Goal: Task Accomplishment & Management: Manage account settings

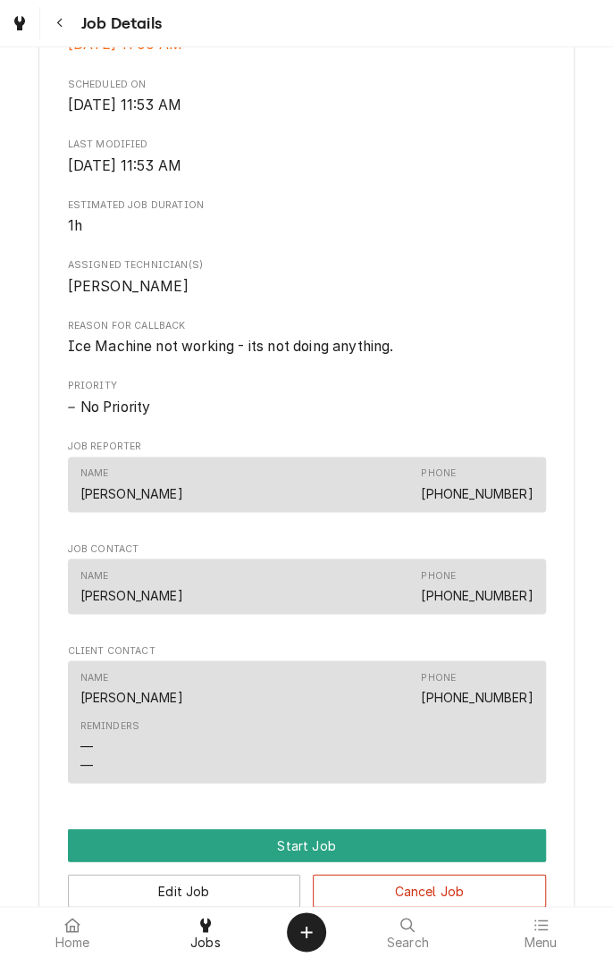
scroll to position [666, 0]
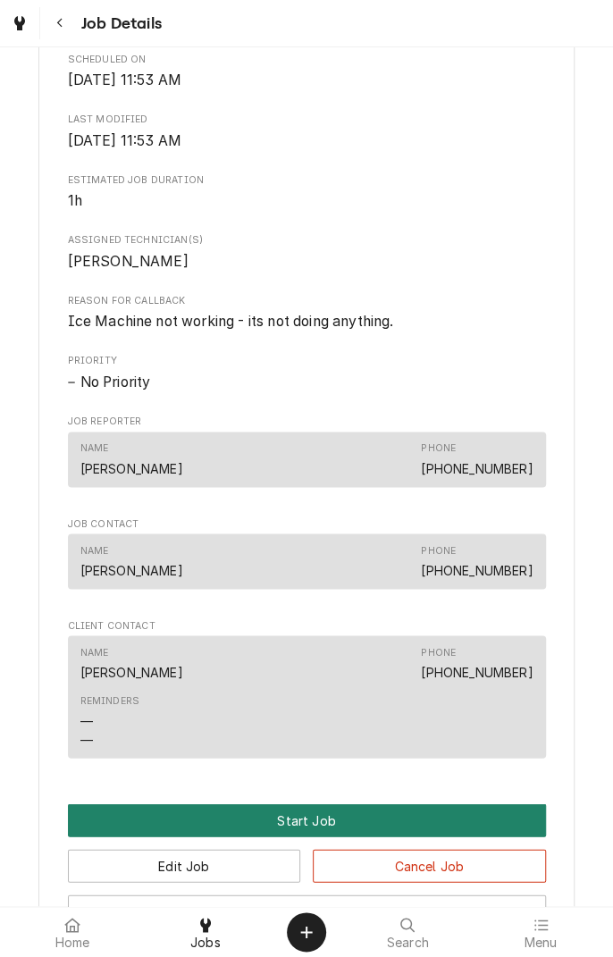
click at [298, 836] on button "Start Job" at bounding box center [307, 819] width 478 height 33
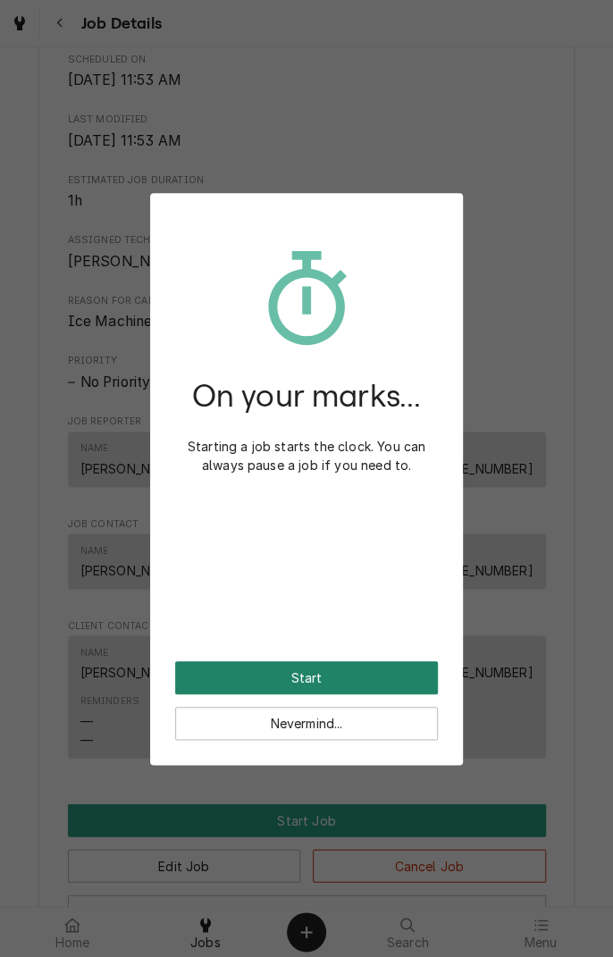
click at [356, 681] on button "Start" at bounding box center [306, 677] width 263 height 33
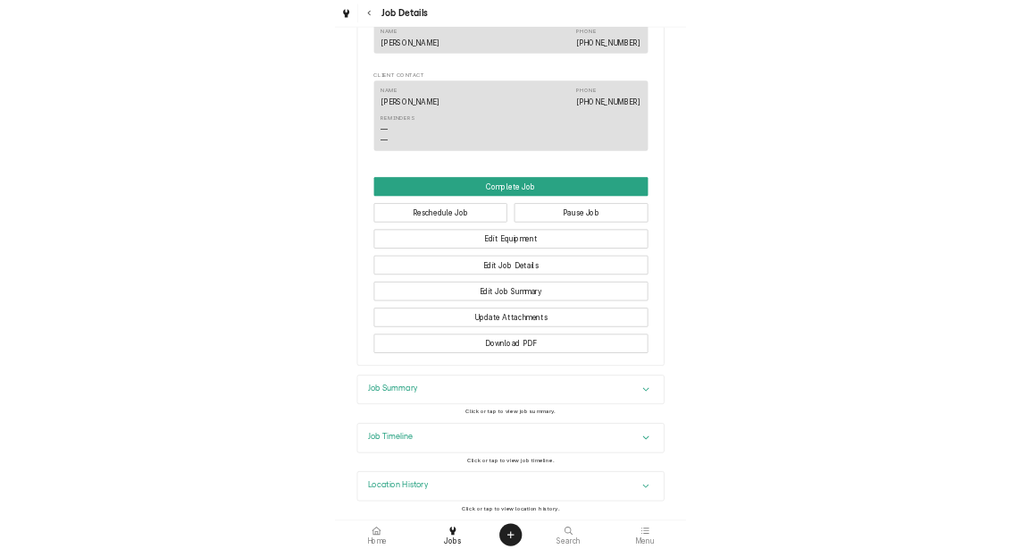
scroll to position [1191, 0]
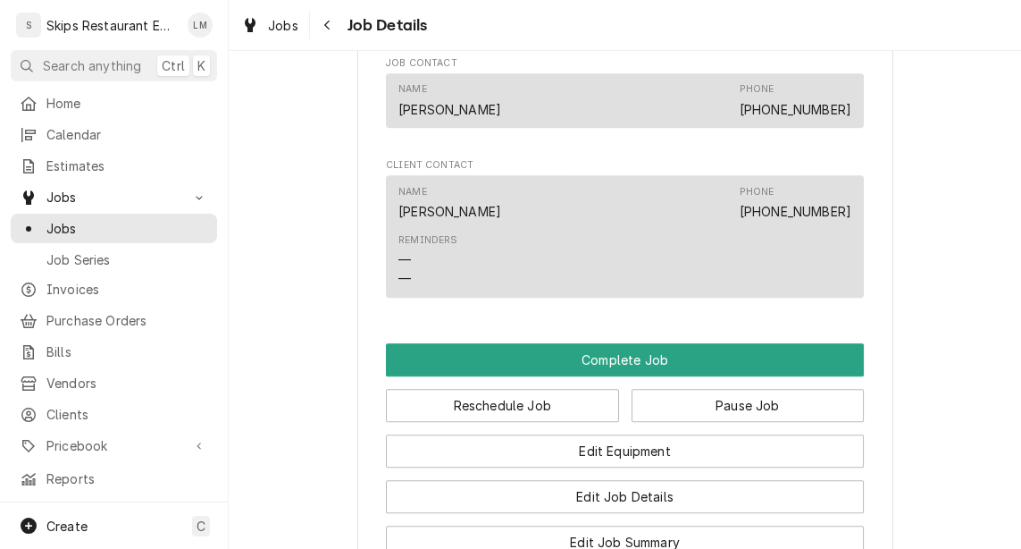
click at [612, 1] on div "Jobs Job Details" at bounding box center [625, 25] width 792 height 50
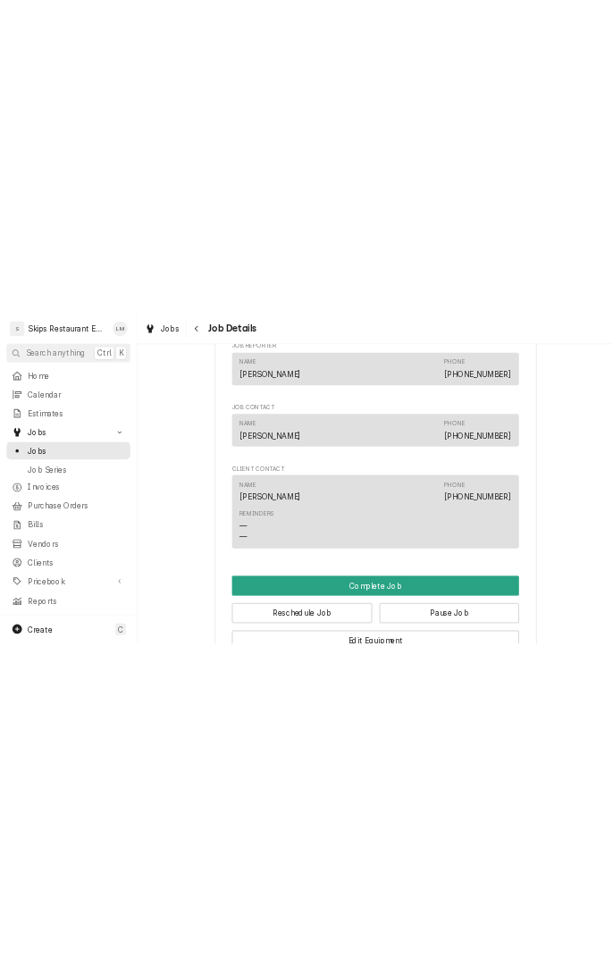
scroll to position [1093, 0]
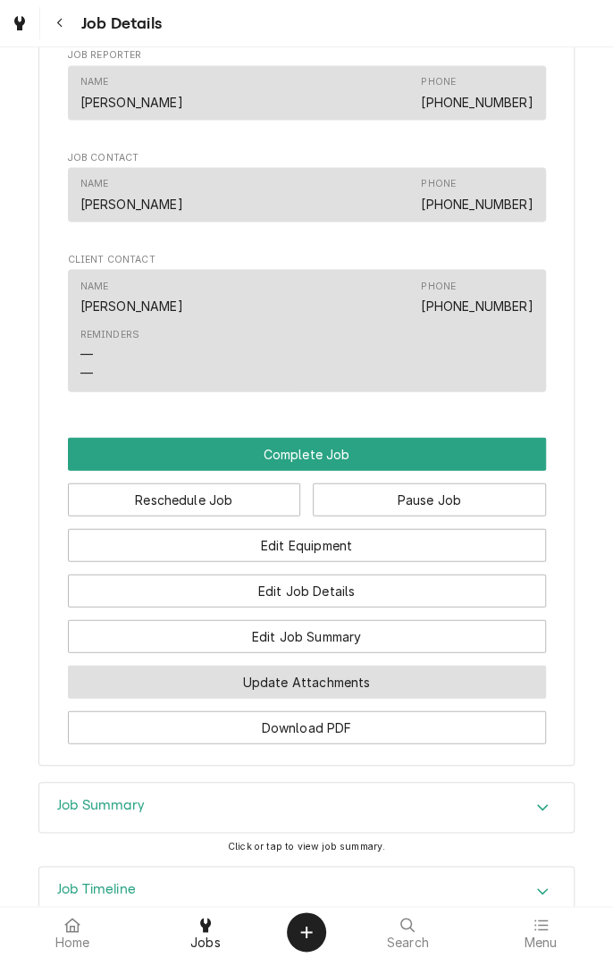
click at [389, 698] on button "Update Attachments" at bounding box center [307, 681] width 478 height 33
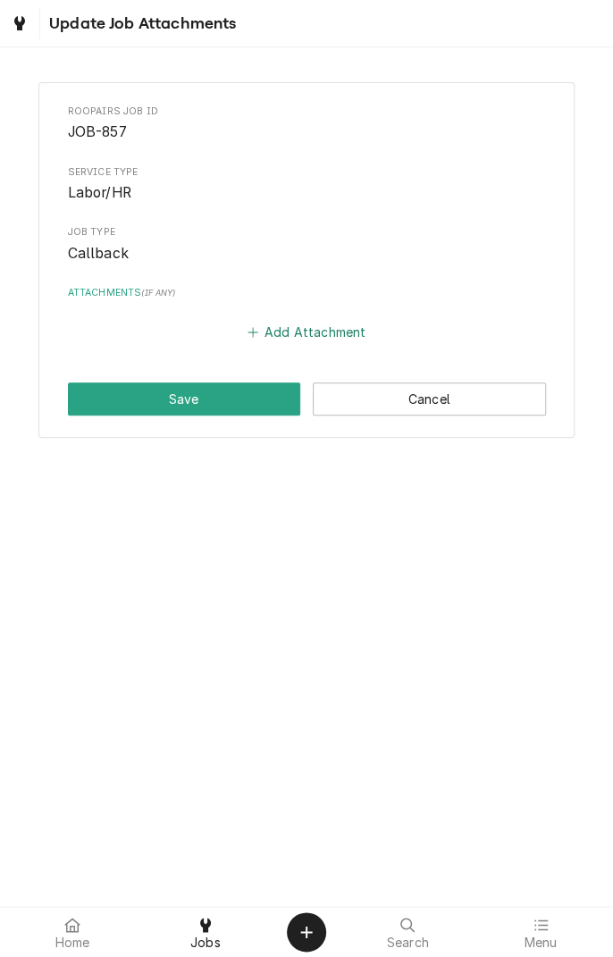
click at [301, 337] on button "Add Attachment" at bounding box center [306, 332] width 125 height 25
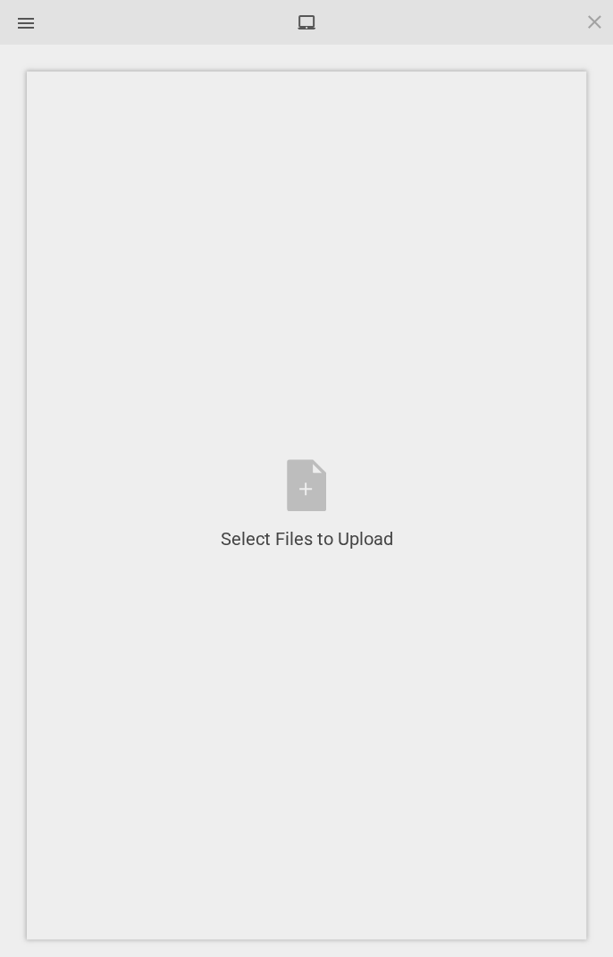
click at [306, 483] on div "Select Files to Upload or Drag and Drop, Copy and Paste Files" at bounding box center [307, 505] width 172 height 92
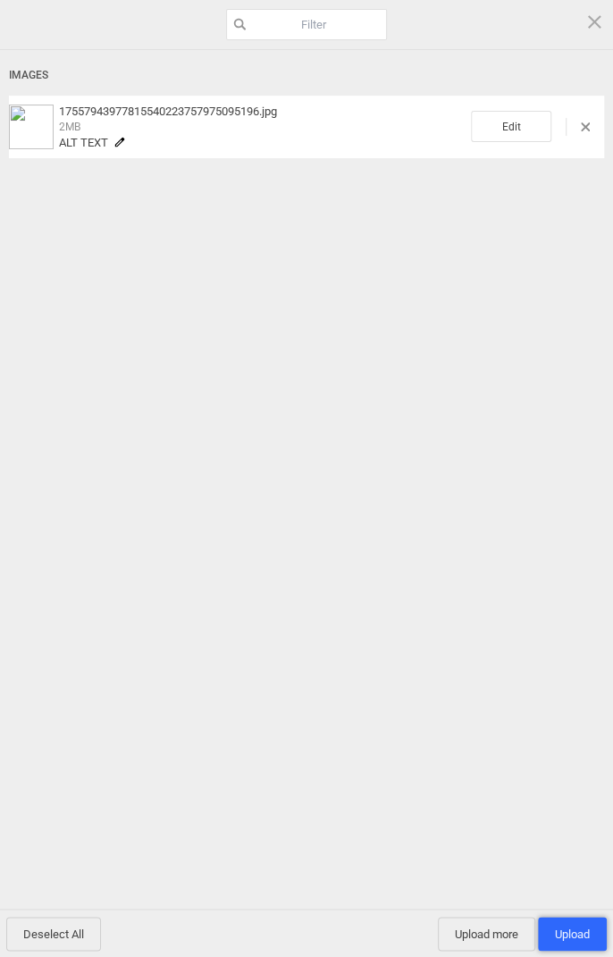
click at [561, 927] on span "Upload 1" at bounding box center [572, 933] width 35 height 13
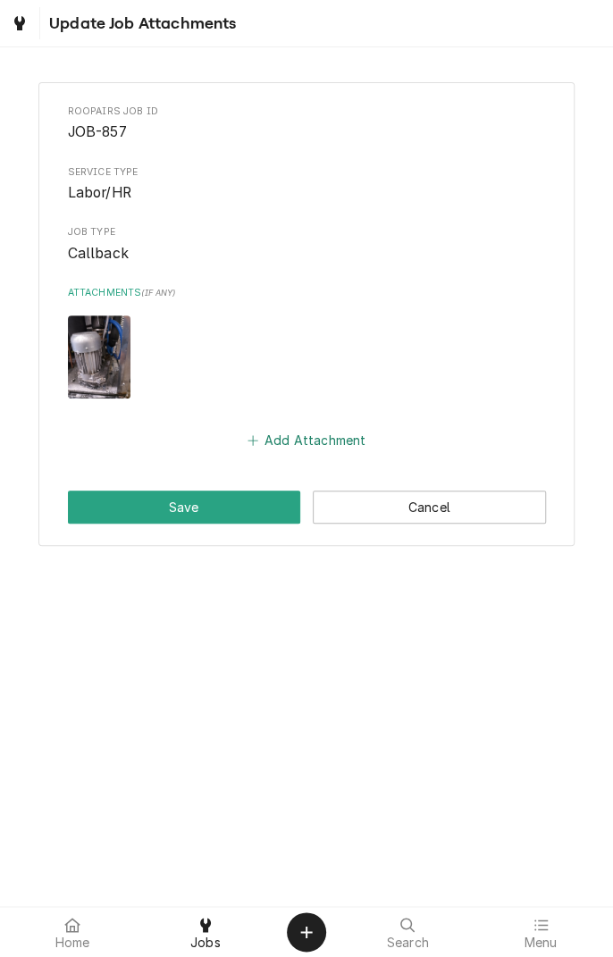
click at [271, 435] on button "Add Attachment" at bounding box center [306, 440] width 125 height 25
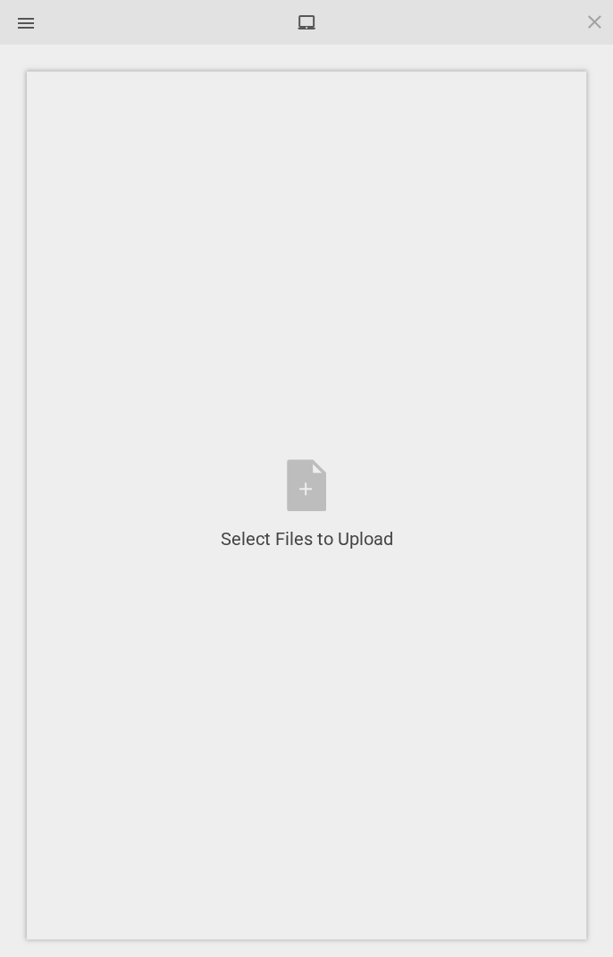
click at [306, 490] on div "Select Files to Upload or Drag and Drop, Copy and Paste Files" at bounding box center [307, 505] width 172 height 92
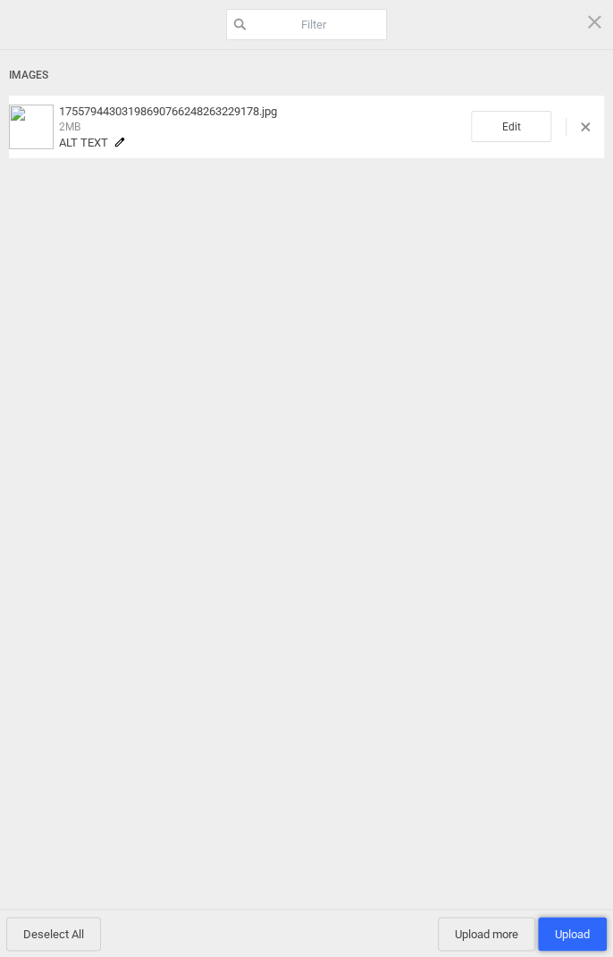
click at [574, 936] on span "Upload 1" at bounding box center [572, 933] width 35 height 13
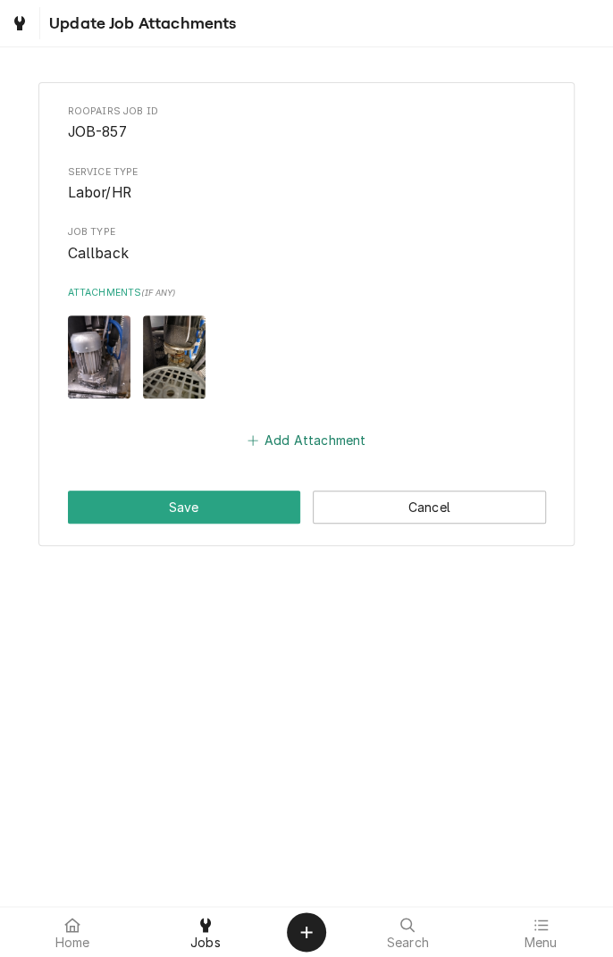
click at [304, 437] on button "Add Attachment" at bounding box center [306, 440] width 125 height 25
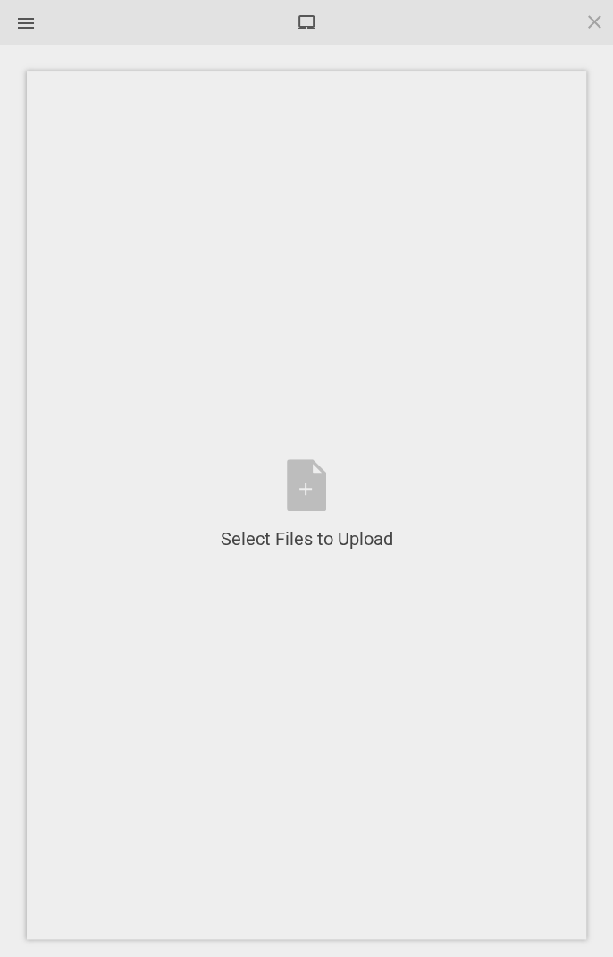
click at [305, 482] on div "Select Files to Upload or Drag and Drop, Copy and Paste Files" at bounding box center [307, 505] width 172 height 92
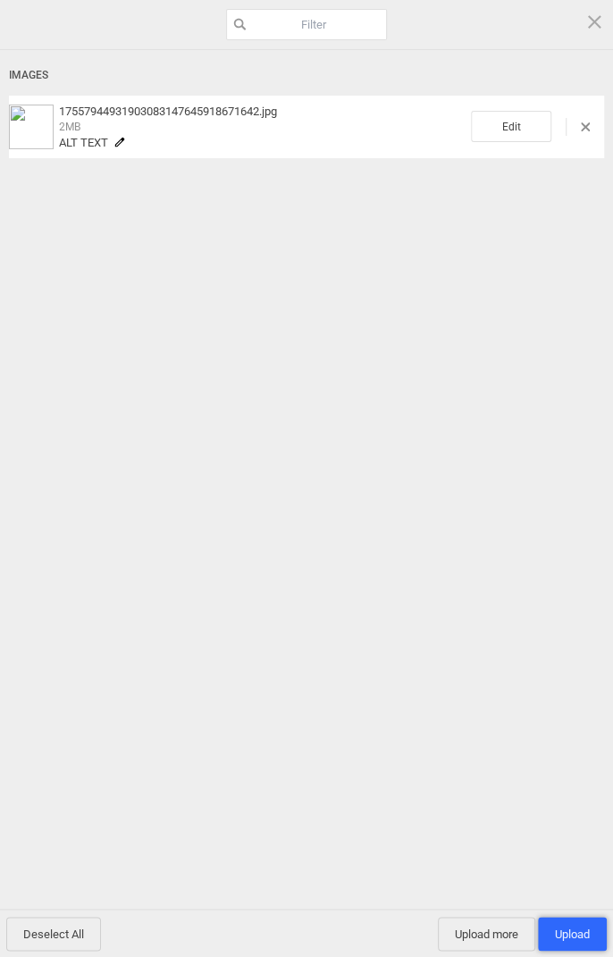
click at [570, 934] on span "Upload 1" at bounding box center [572, 933] width 35 height 13
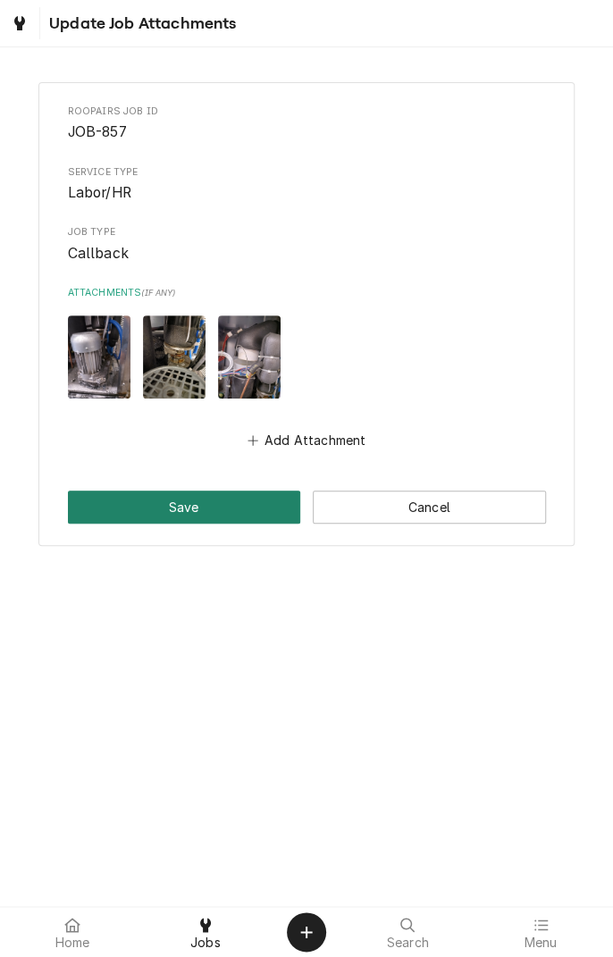
click at [203, 502] on button "Save" at bounding box center [184, 506] width 233 height 33
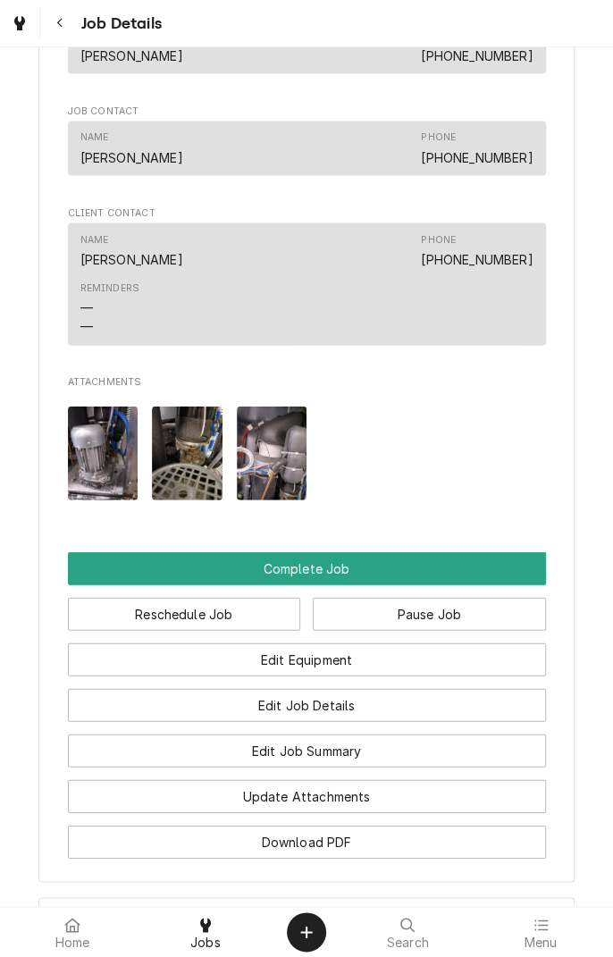
scroll to position [1161, 0]
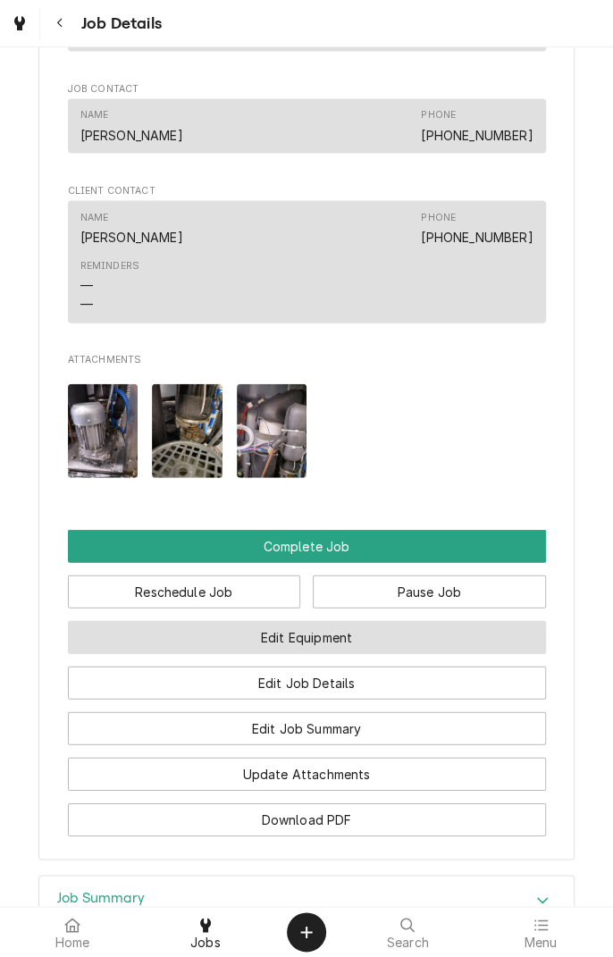
click at [371, 548] on button "Edit Equipment" at bounding box center [307, 637] width 478 height 33
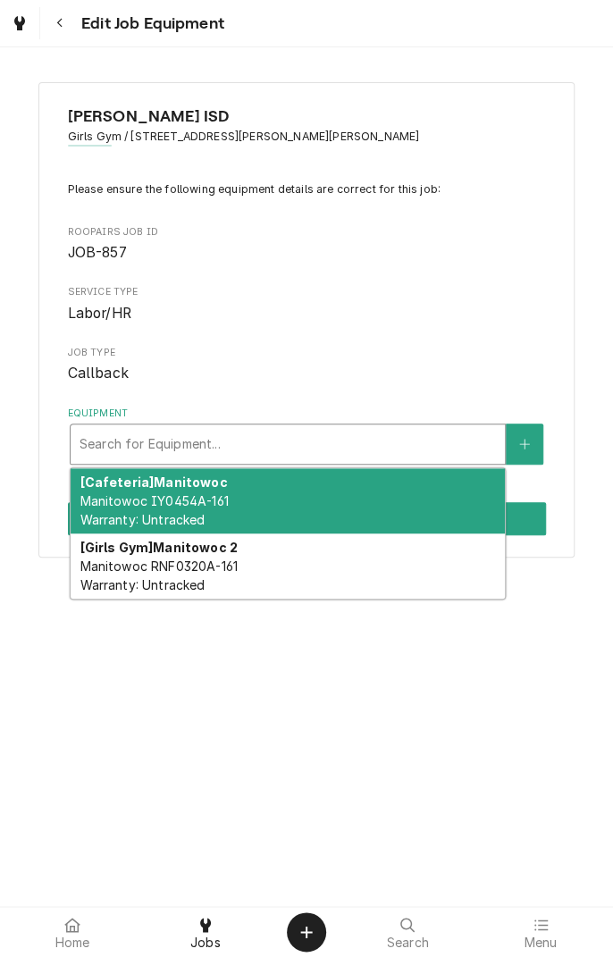
click at [201, 573] on span "Manitowoc RNF0320A-161 Warranty: Untracked" at bounding box center [159, 575] width 158 height 34
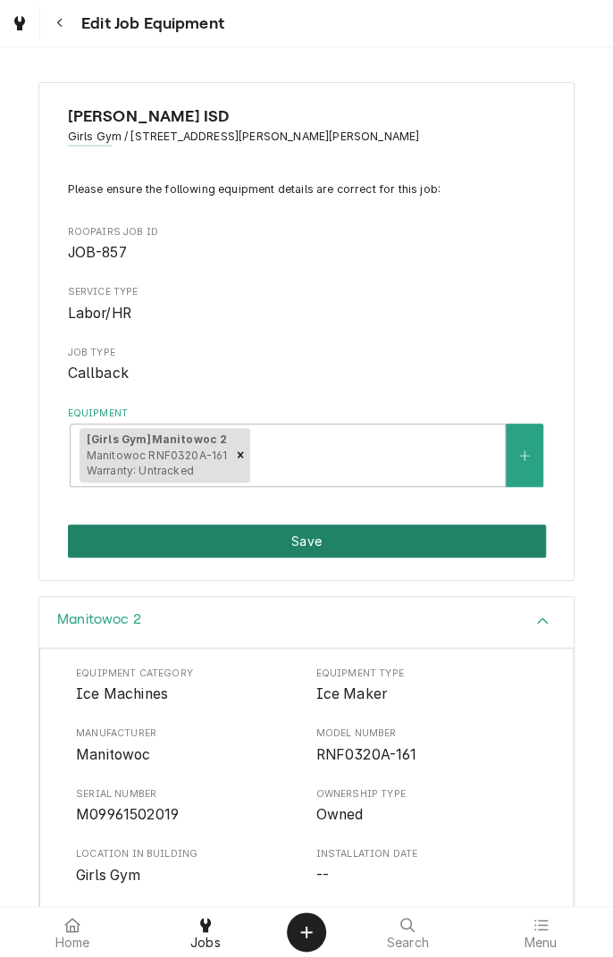
click at [339, 541] on button "Save" at bounding box center [307, 540] width 478 height 33
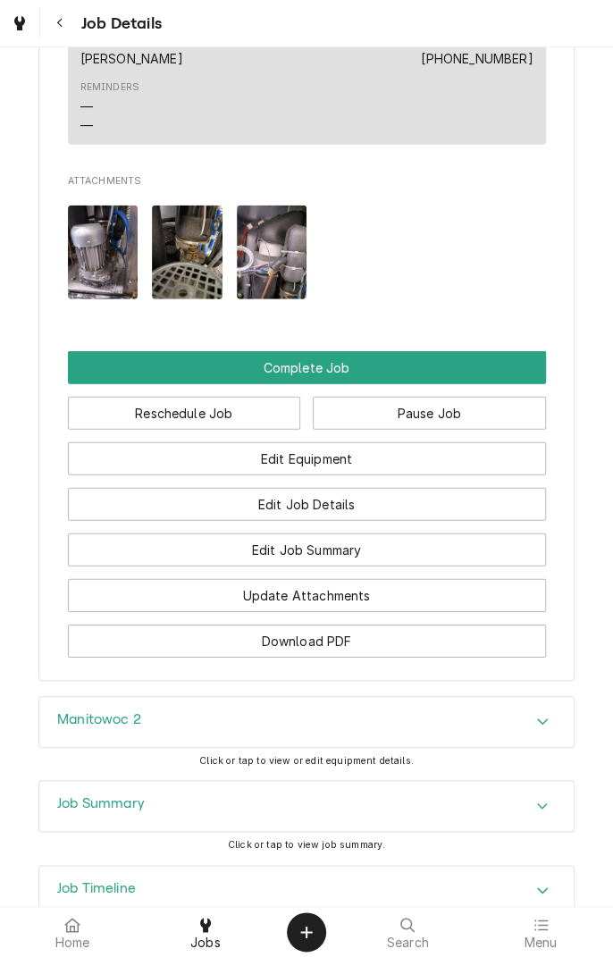
scroll to position [1387, 0]
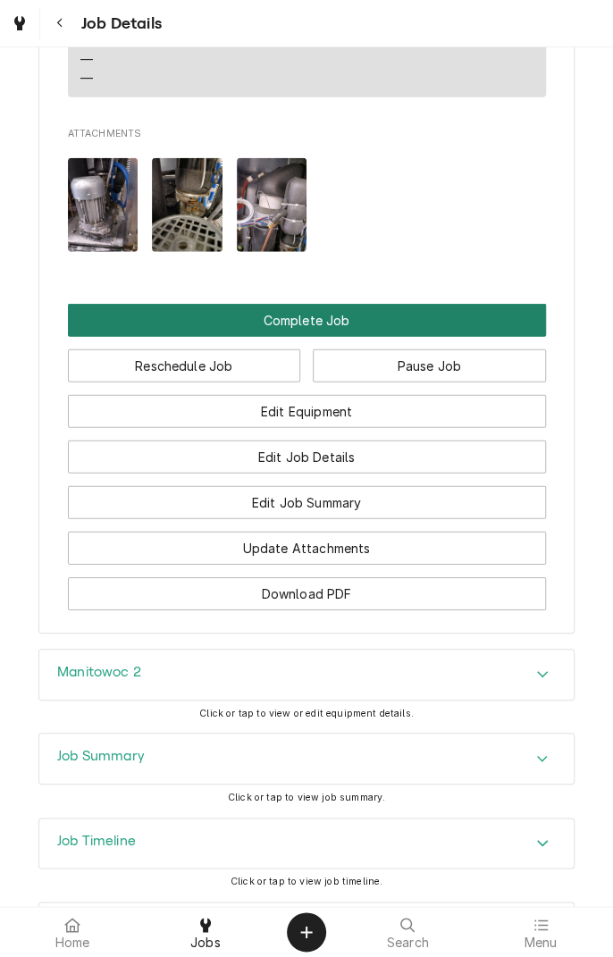
click at [317, 337] on button "Complete Job" at bounding box center [307, 320] width 478 height 33
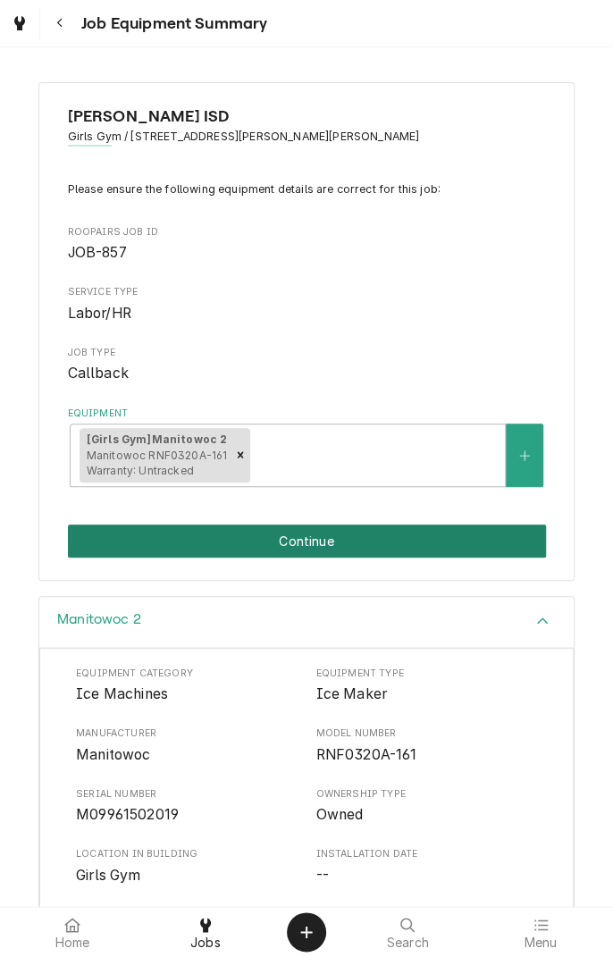
click at [356, 551] on button "Continue" at bounding box center [307, 540] width 478 height 33
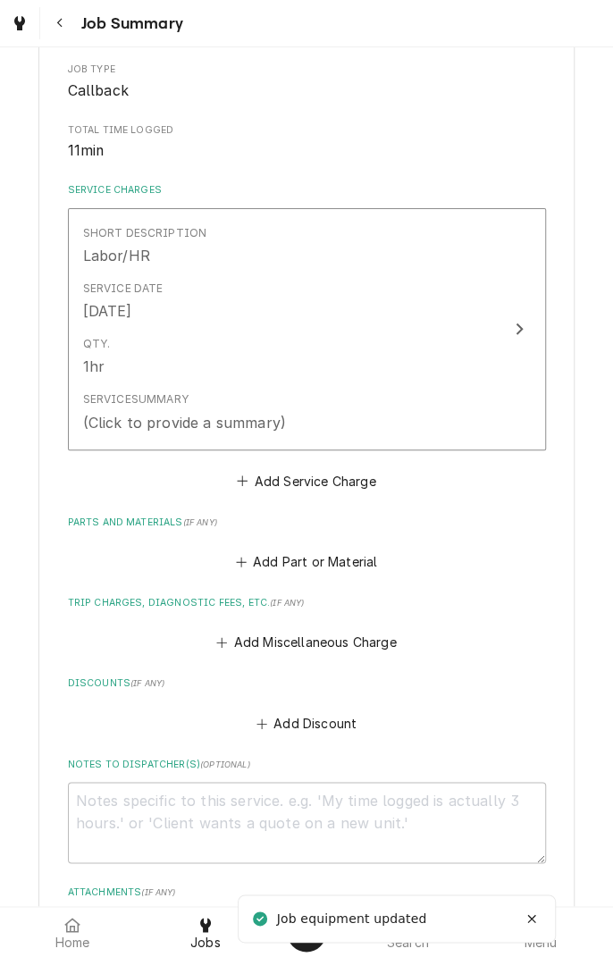
scroll to position [300, 0]
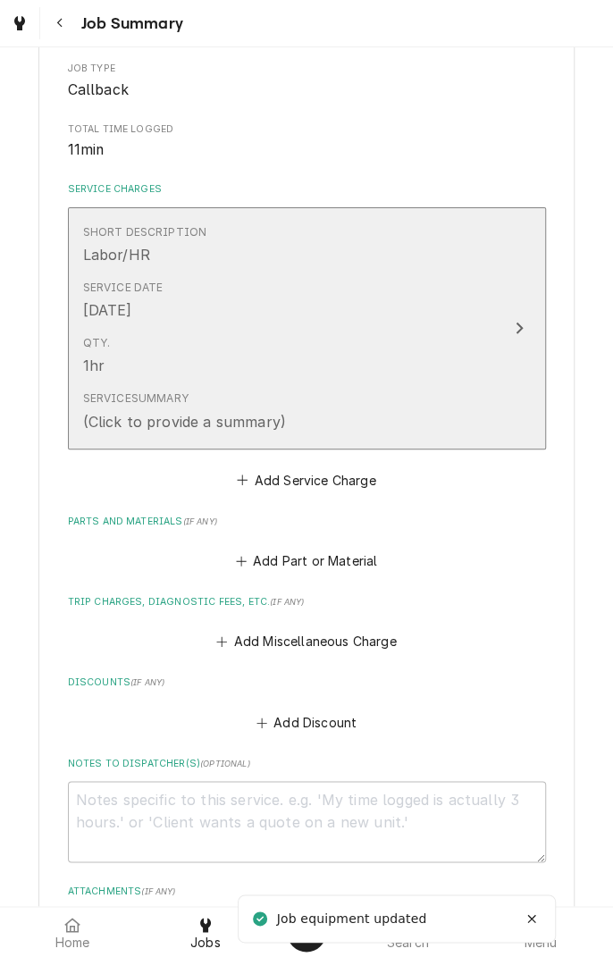
click at [508, 341] on button "Short Description Labor/HR Service Date [DATE] Qty. 1hr Service Summary (Click …" at bounding box center [307, 328] width 478 height 242
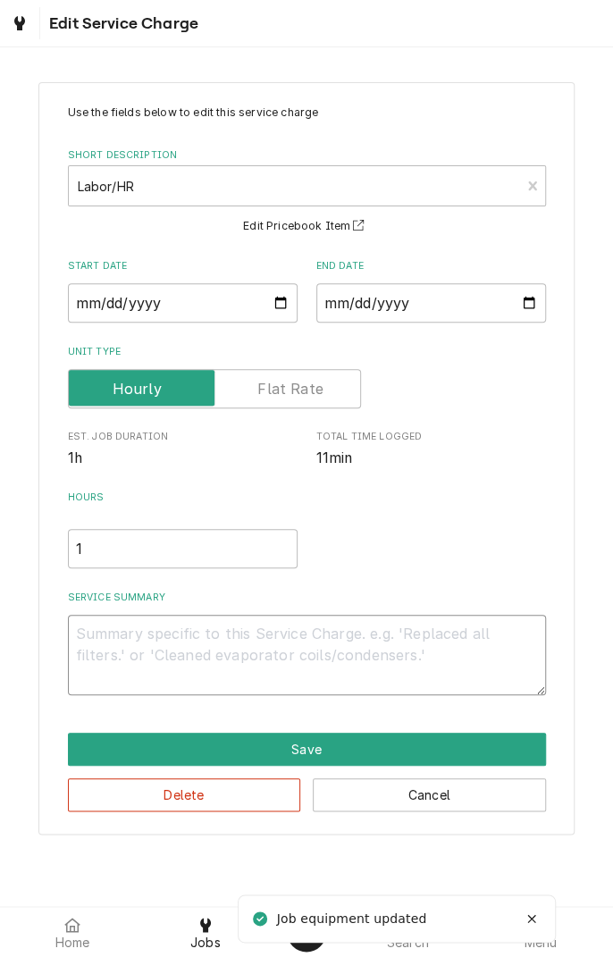
click at [311, 641] on textarea "Service Summary" at bounding box center [307, 655] width 478 height 80
type textarea "x"
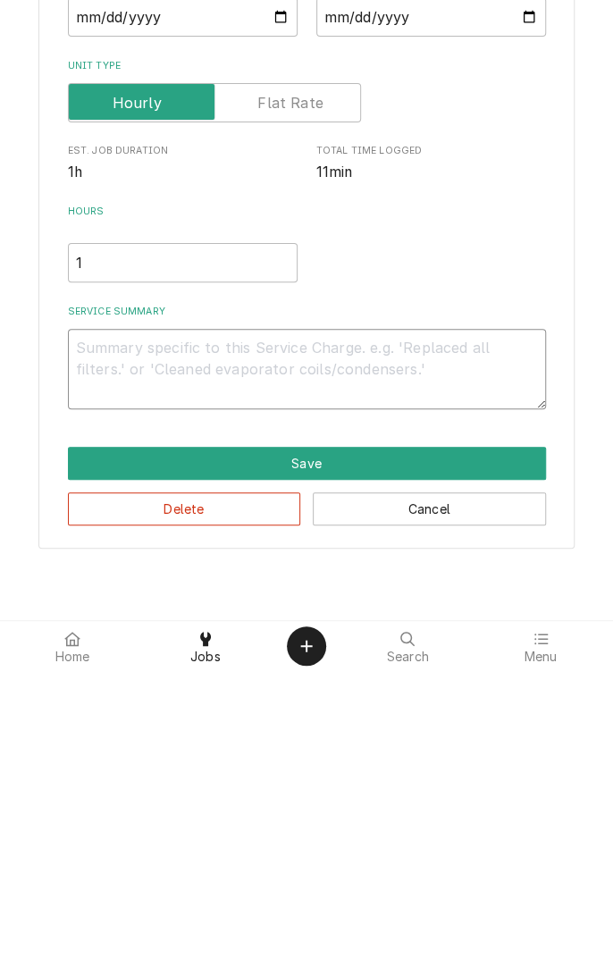
type textarea "U"
type textarea "x"
type textarea "Un"
type textarea "x"
type textarea "Uni"
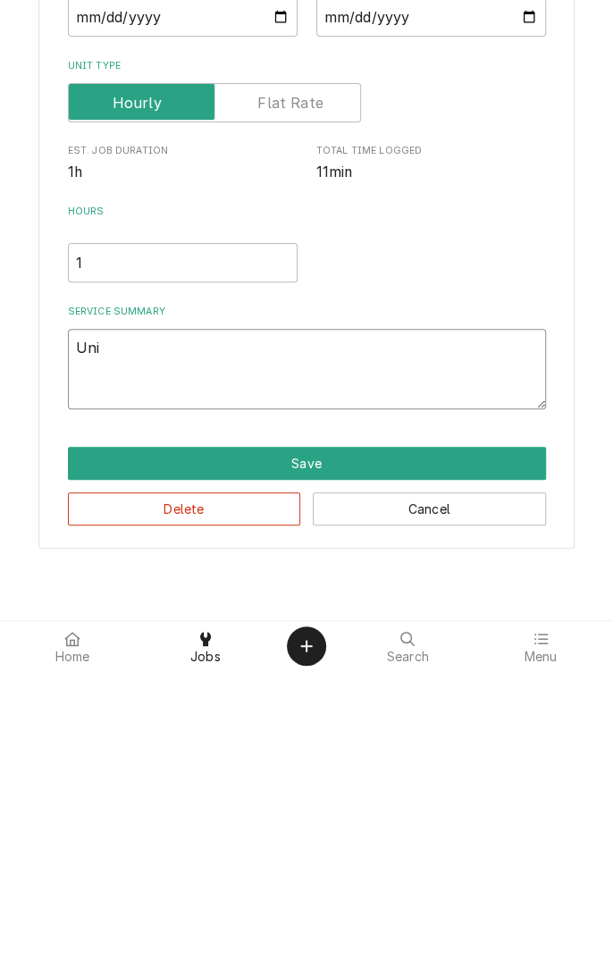
type textarea "x"
type textarea "Unit"
type textarea "x"
type textarea "Unit"
type textarea "x"
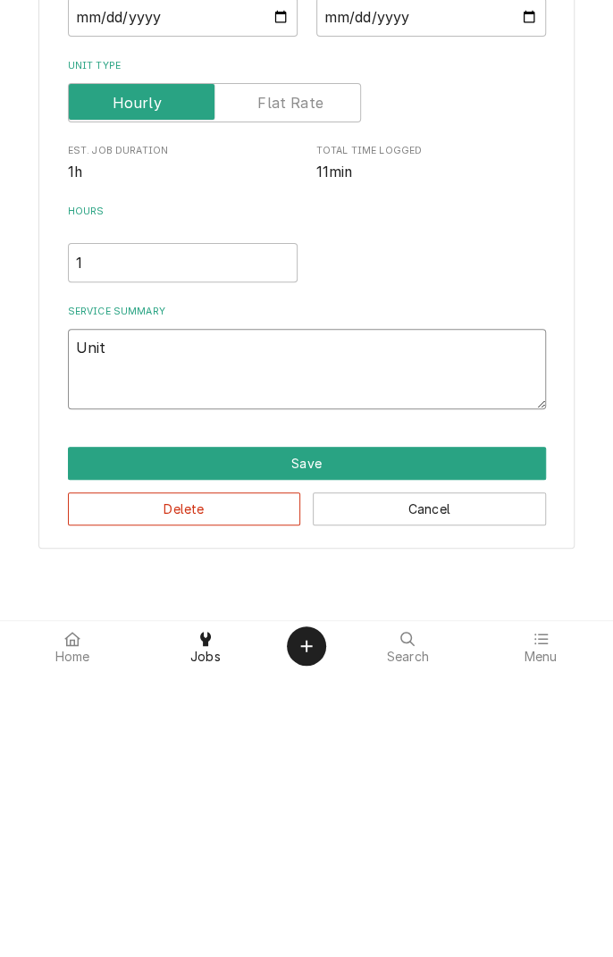
type textarea "Unit d"
type textarea "x"
type textarea "Unit da"
type textarea "x"
type textarea "Unit dam"
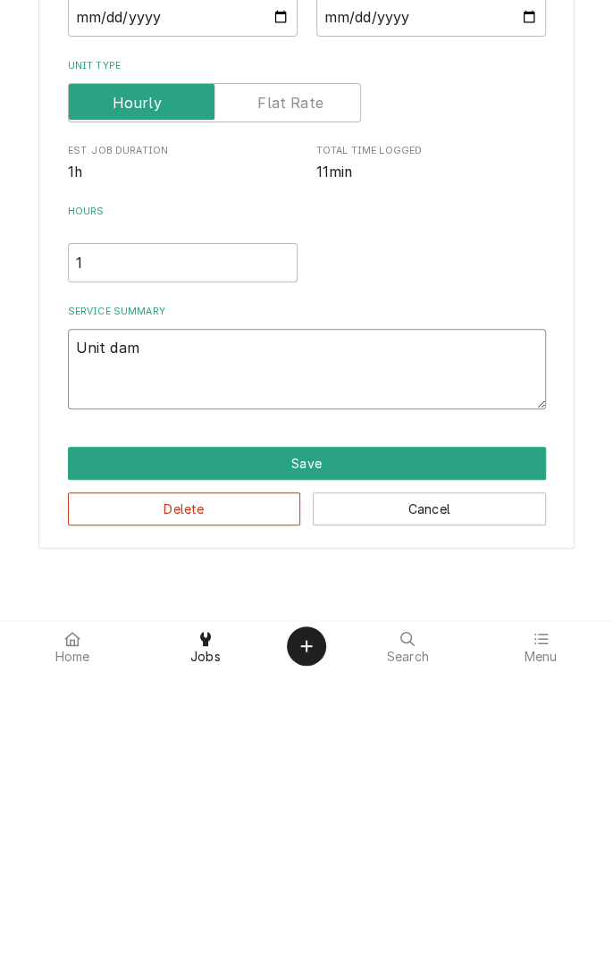
type textarea "x"
type textarea "Unit dama"
type textarea "x"
type textarea "Unit damag"
type textarea "x"
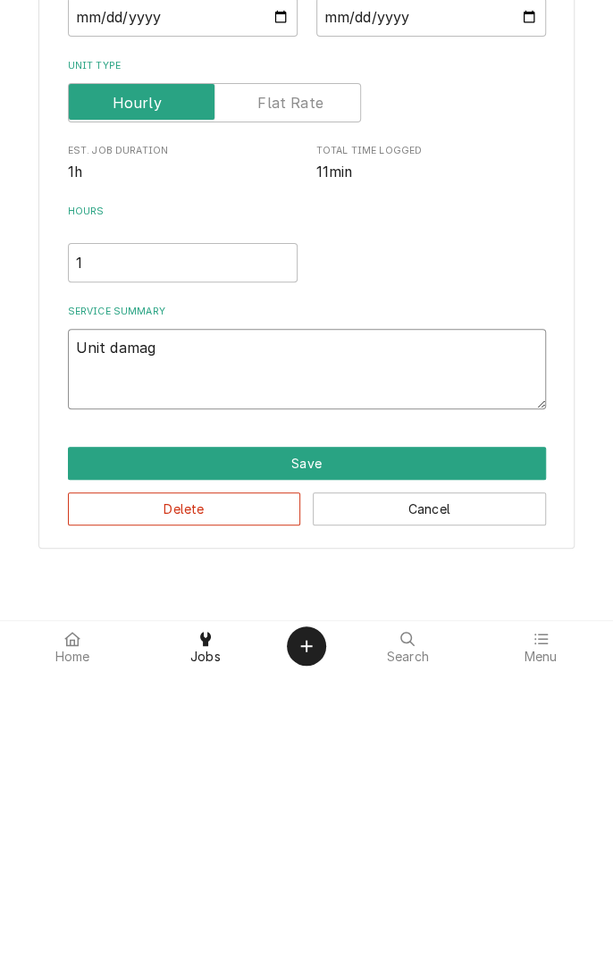
type textarea "Unit damage"
type textarea "x"
type textarea "Unit damage"
type textarea "x"
type textarea "Unit damage b"
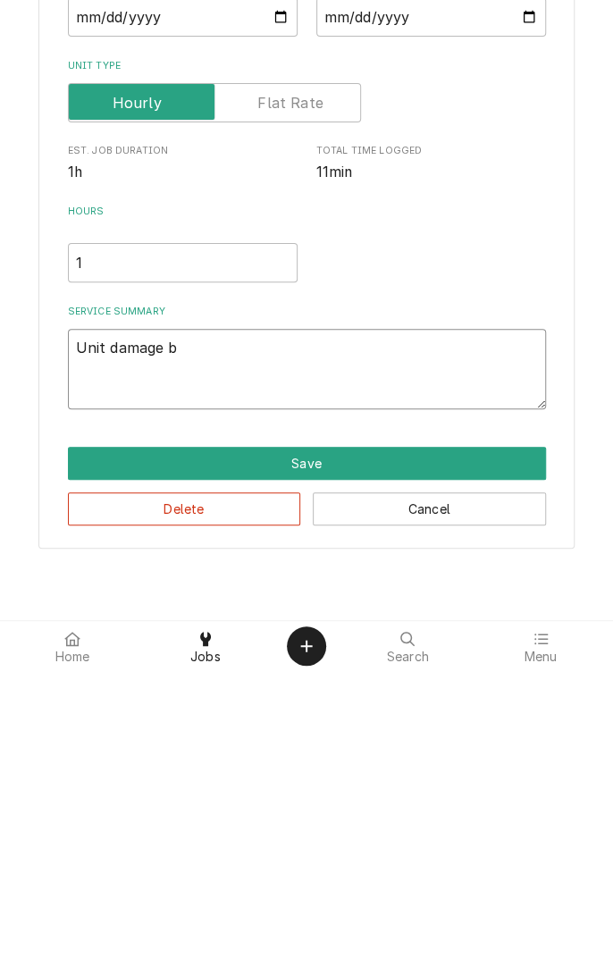
type textarea "x"
type textarea "Unit damage be"
type textarea "x"
type textarea "Unit damage b"
type textarea "x"
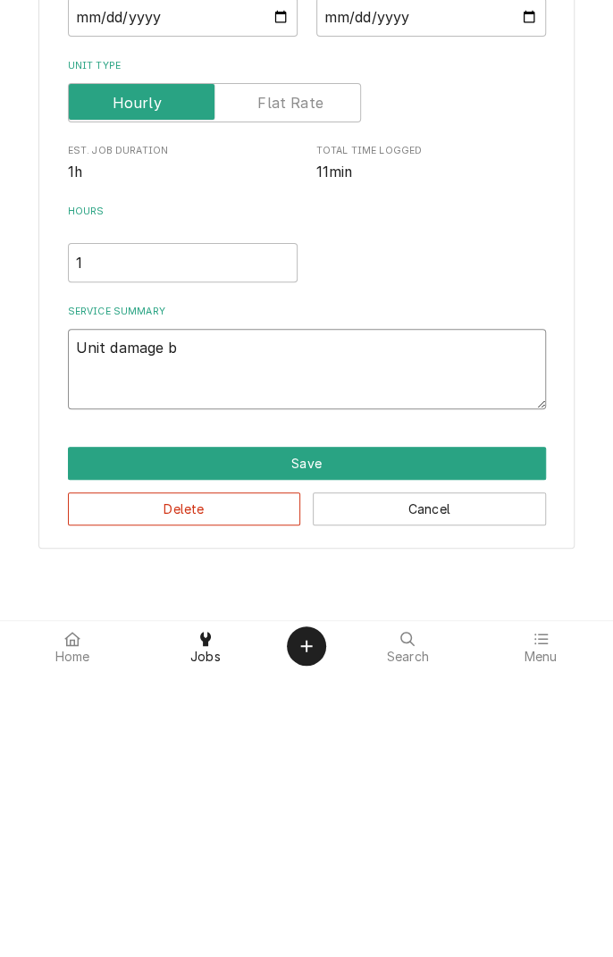
type textarea "Unit damage"
type textarea "x"
type textarea "Unit damage ."
type textarea "x"
type textarea "Unit damage ."
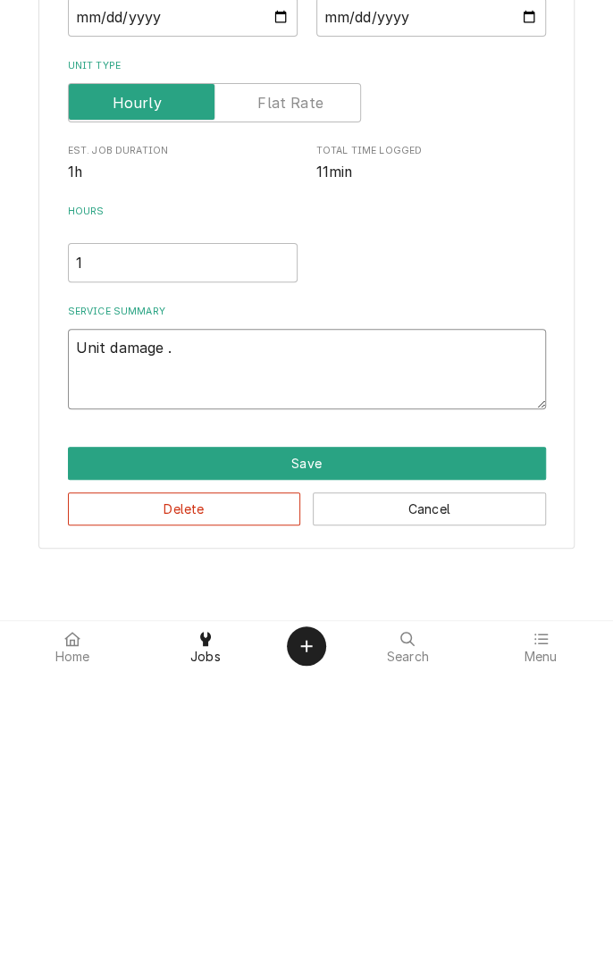
type textarea "x"
type textarea "Unit damage . N"
type textarea "x"
type textarea "Unit damage . No"
type textarea "x"
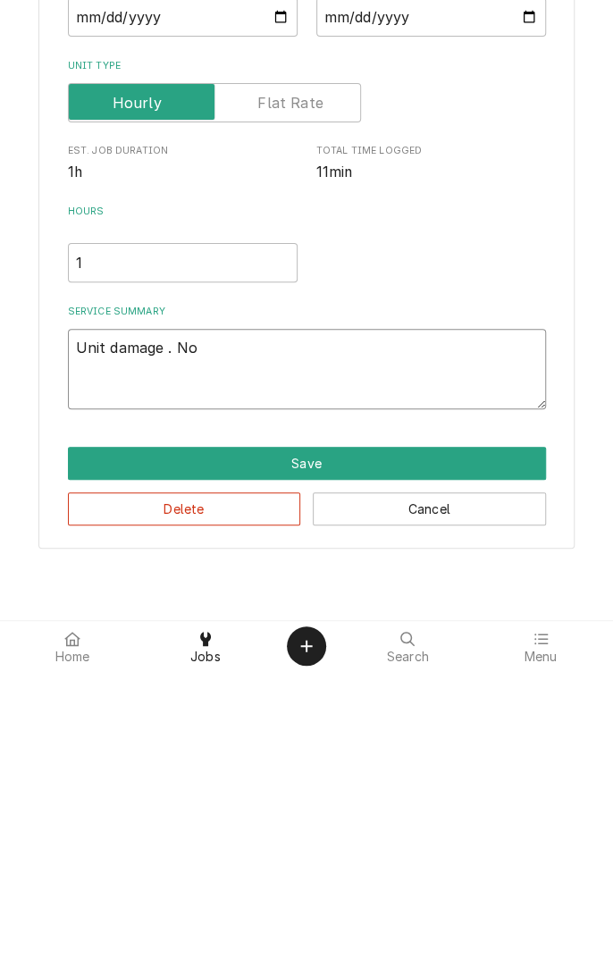
type textarea "Unit damage . Not"
type textarea "x"
type textarea "Unit damage . Not"
type textarea "x"
type textarea "Unit damage . Not r"
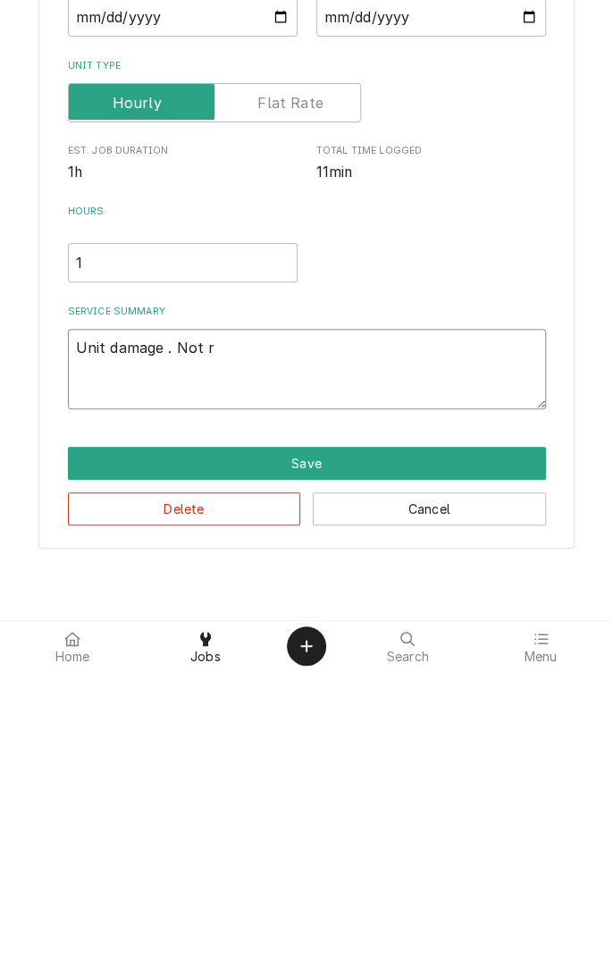
type textarea "x"
type textarea "Unit damage . Not re"
type textarea "x"
type textarea "Unit damage . Not rep"
type textarea "x"
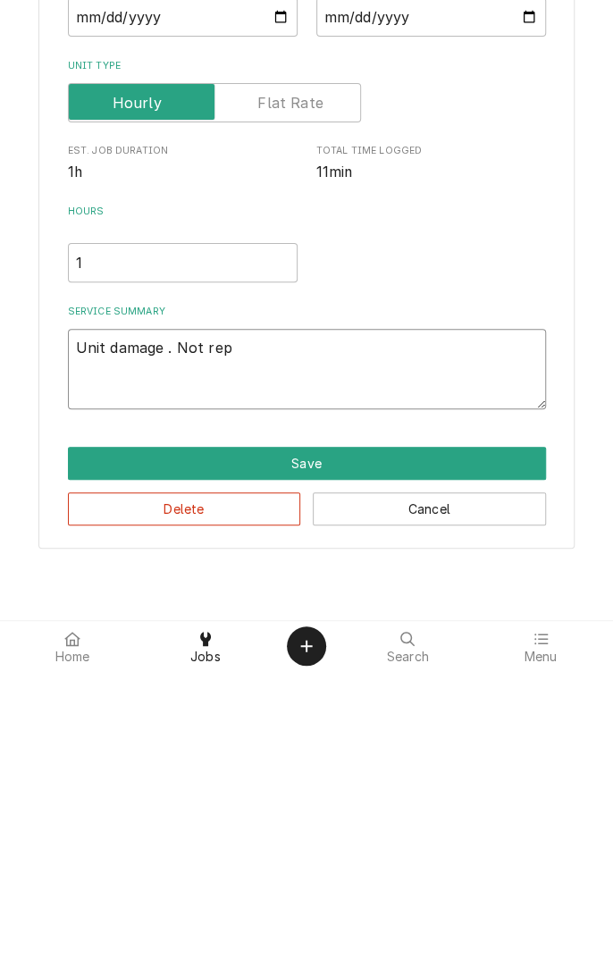
type textarea "Unit damage . Not repa"
type textarea "x"
type textarea "Unit damage . Not repai"
type textarea "x"
type textarea "Unit damage . Not repair"
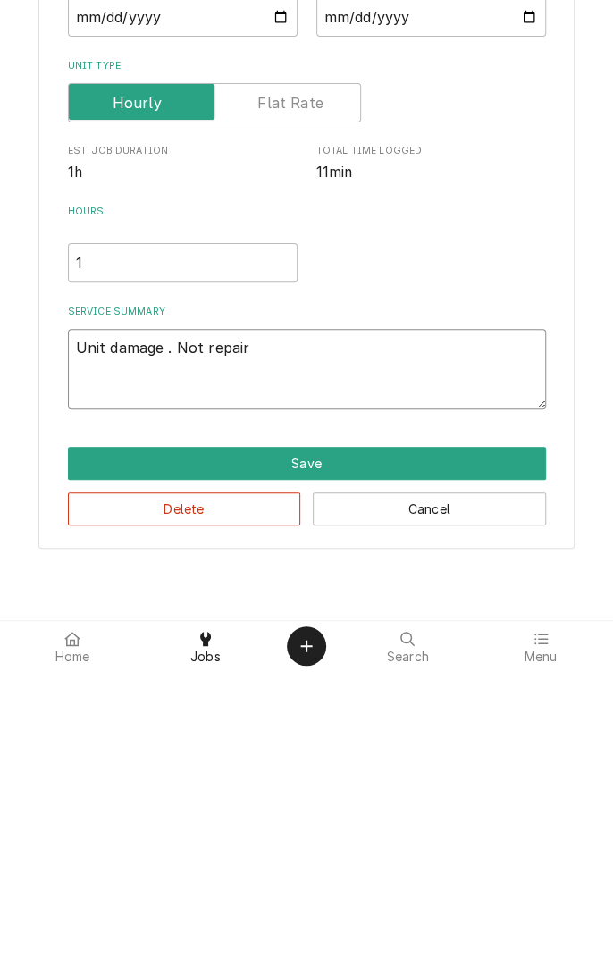
type textarea "x"
type textarea "Unit damage . Not repaira"
type textarea "x"
type textarea "Unit damage . Not repairable"
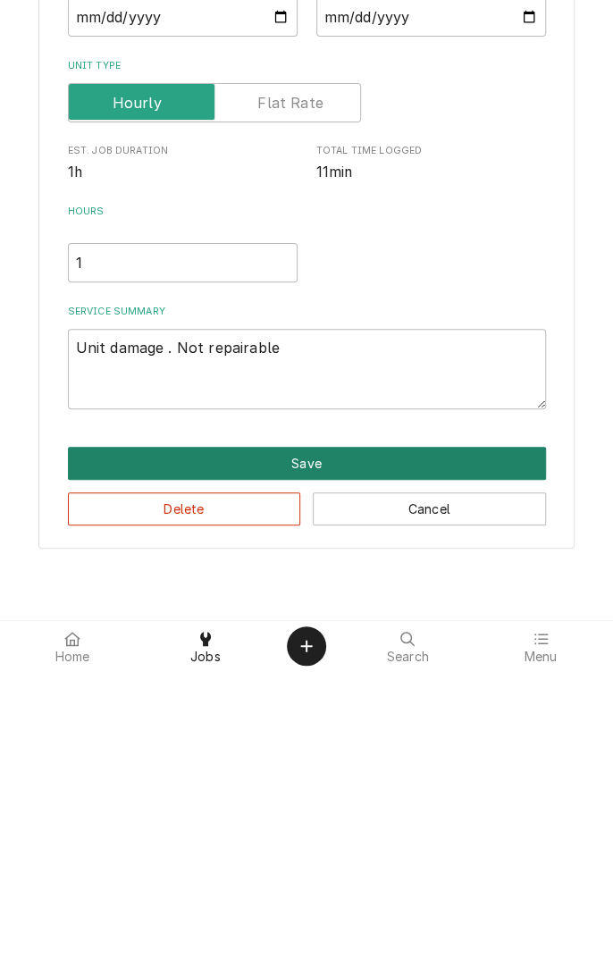
click at [312, 751] on button "Save" at bounding box center [307, 749] width 478 height 33
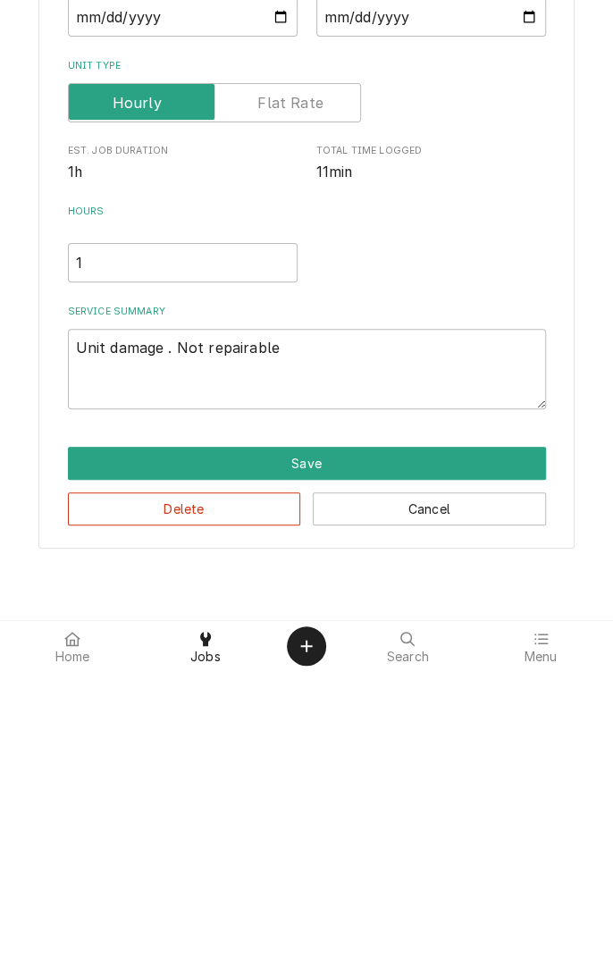
scroll to position [300, 0]
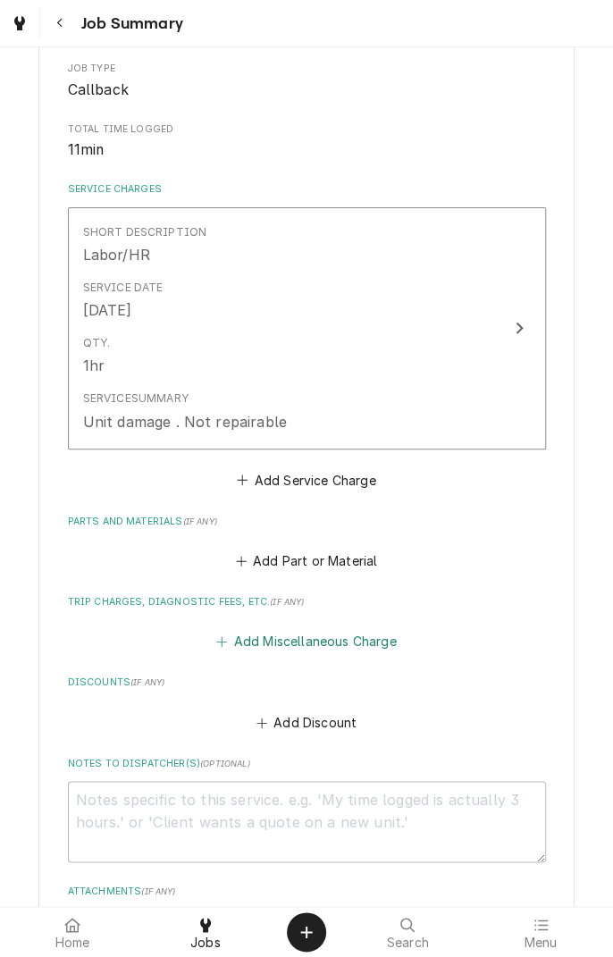
click at [337, 639] on button "Add Miscellaneous Charge" at bounding box center [307, 641] width 186 height 25
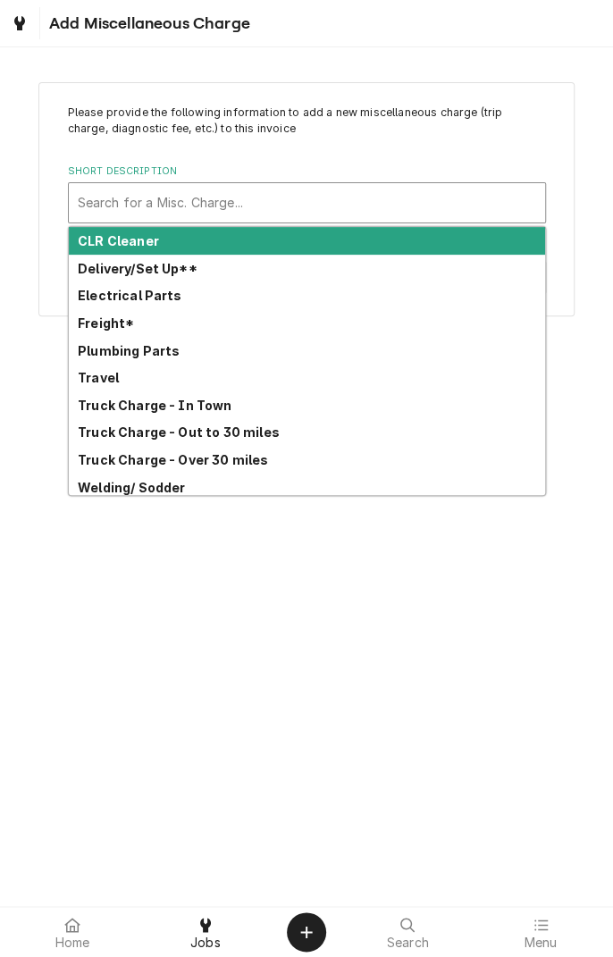
click at [243, 463] on strong "Truck Charge - Over 30 miles" at bounding box center [173, 459] width 190 height 15
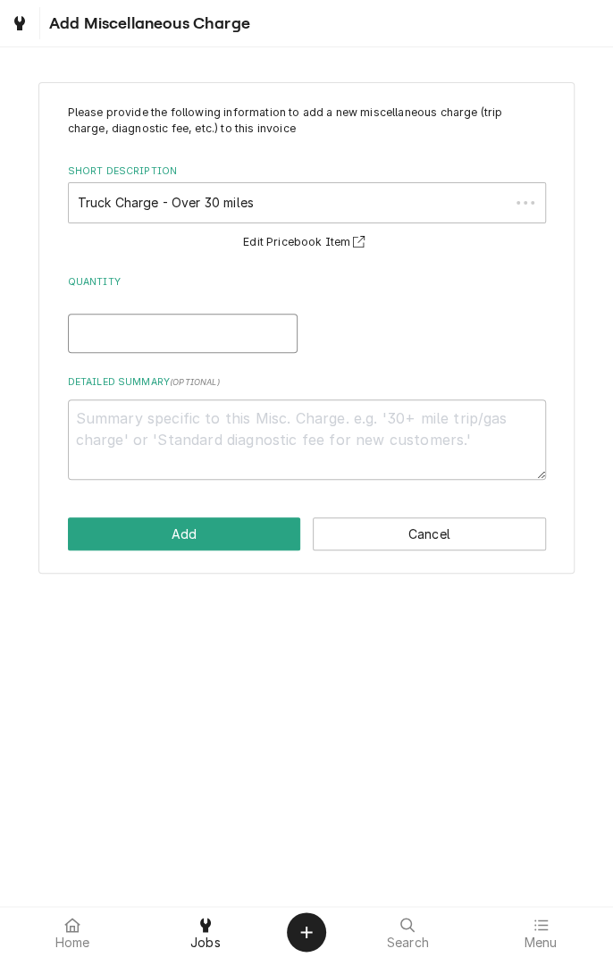
click at [197, 337] on input "Quantity" at bounding box center [183, 333] width 230 height 39
type textarea "x"
type input "1"
type textarea "x"
type input "1"
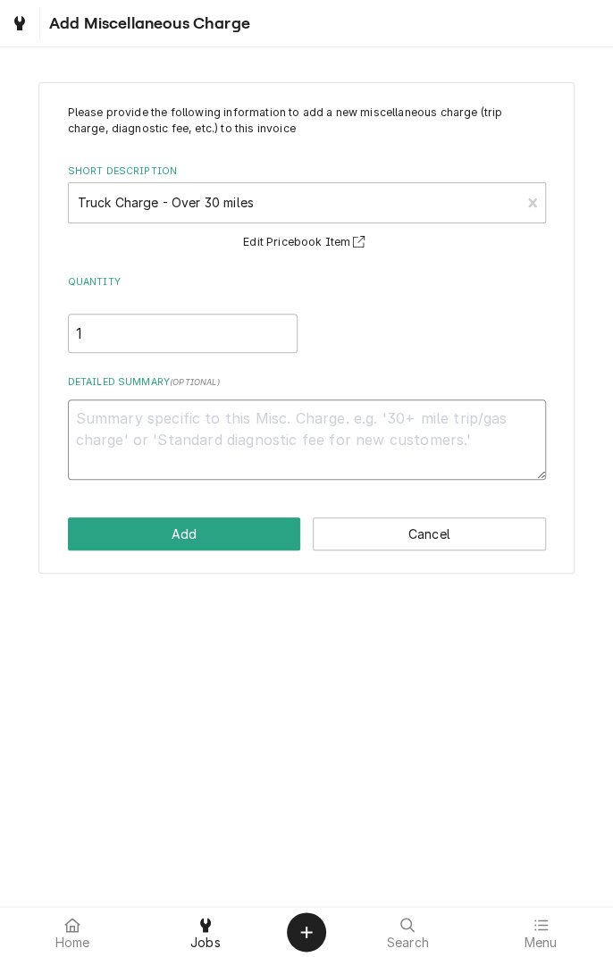
click at [391, 454] on textarea "Detailed Summary ( optional )" at bounding box center [307, 439] width 478 height 80
type textarea "x"
type textarea "T"
type textarea "x"
type textarea "Tr"
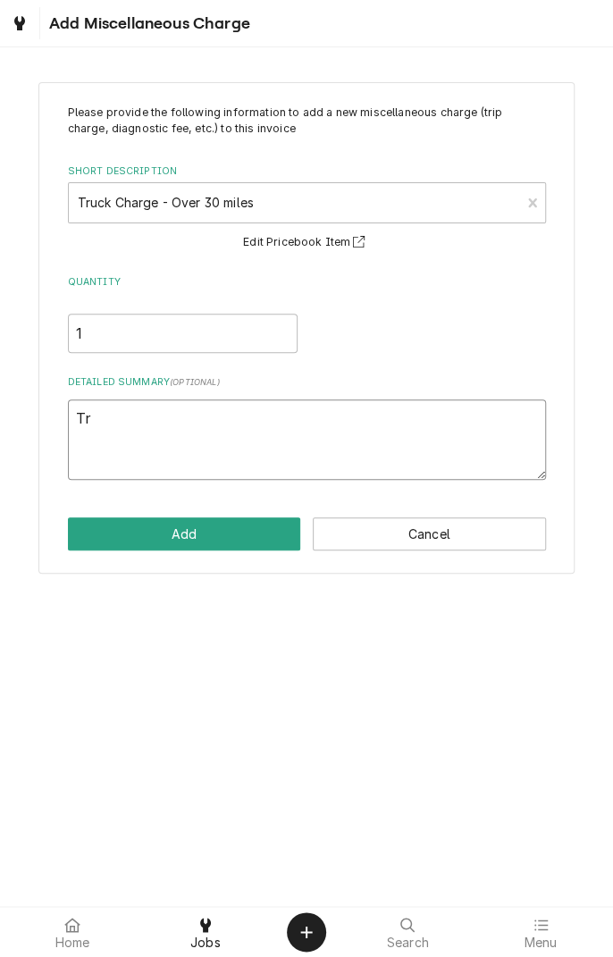
type textarea "x"
type textarea "Tru"
type textarea "x"
type textarea "Truc"
type textarea "x"
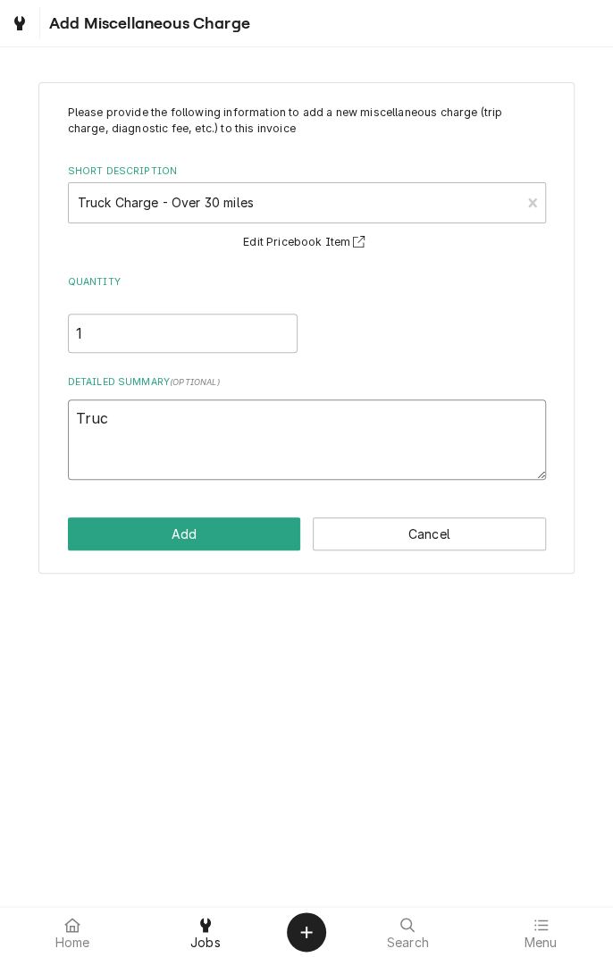
type textarea "Truck"
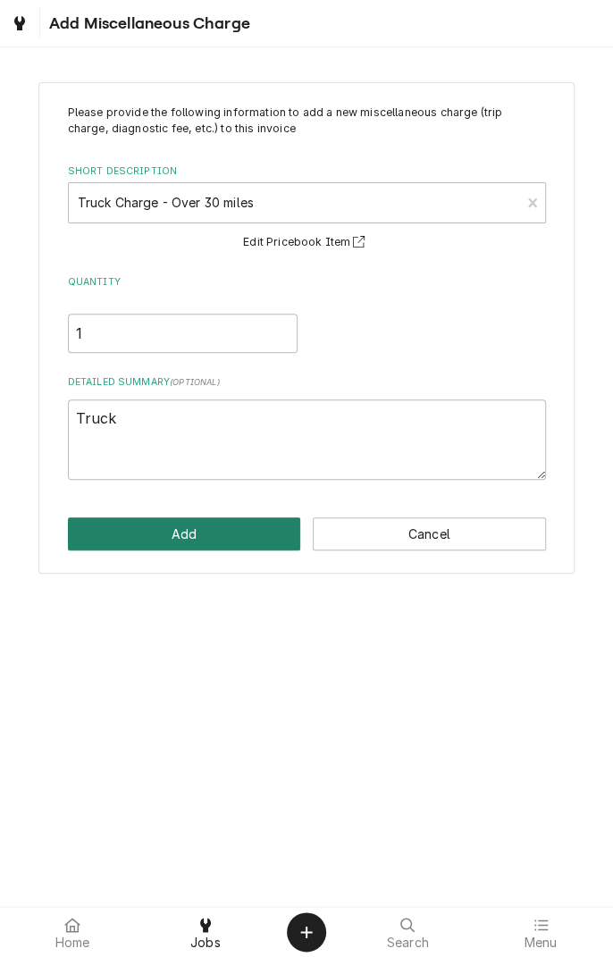
click at [212, 538] on button "Add" at bounding box center [184, 533] width 233 height 33
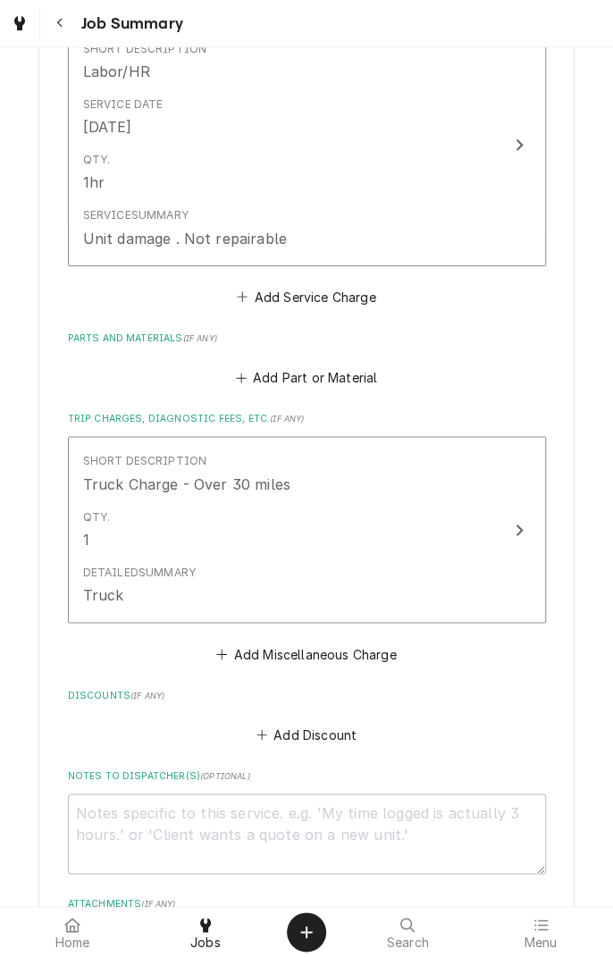
scroll to position [484, 0]
click at [355, 654] on button "Add Miscellaneous Charge" at bounding box center [307, 653] width 186 height 25
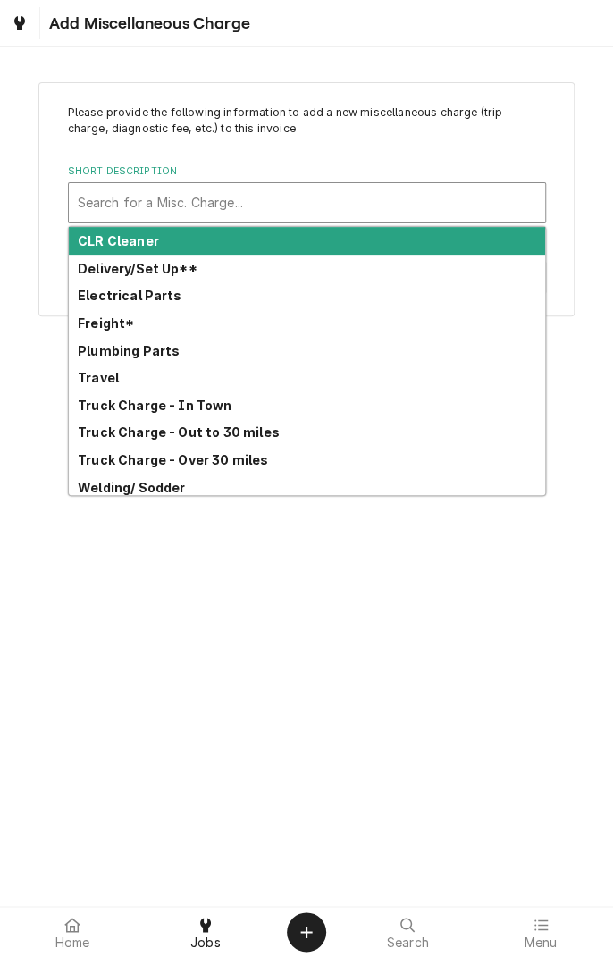
click at [105, 380] on strong "Travel" at bounding box center [98, 377] width 41 height 15
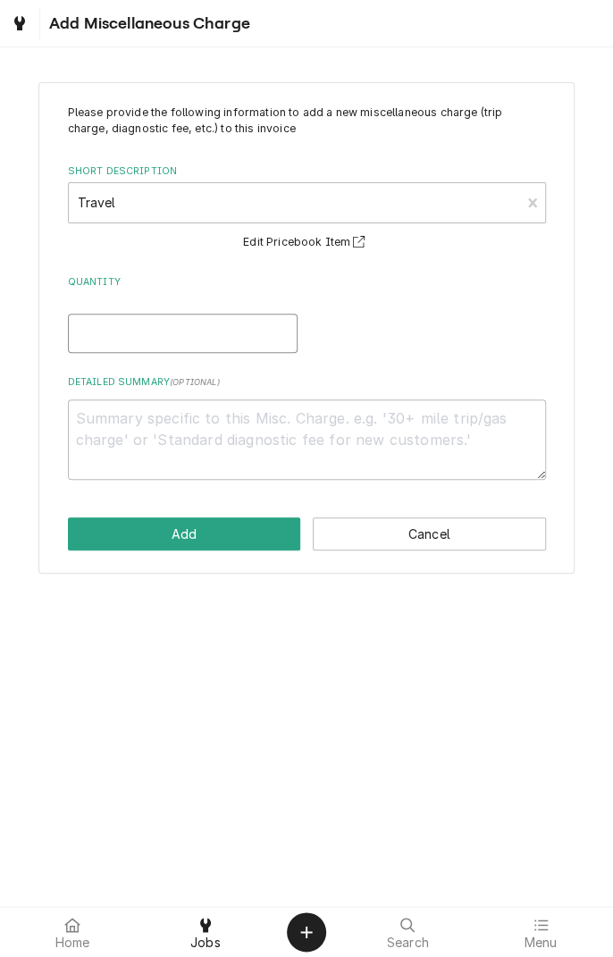
click at [172, 336] on input "Quantity" at bounding box center [183, 333] width 230 height 39
type textarea "x"
type input "1"
type textarea "x"
type input "1.5"
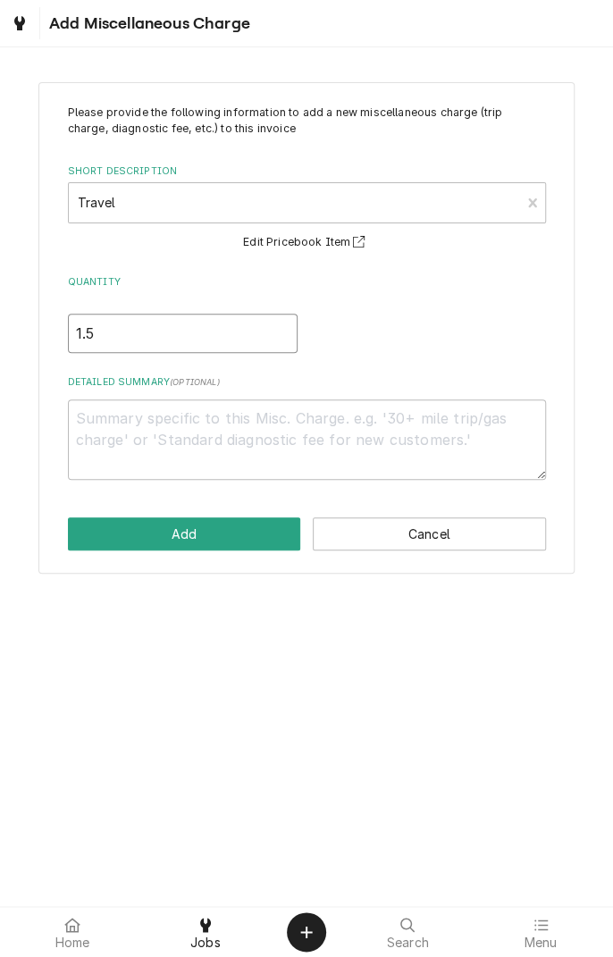
type textarea "x"
type input "1.5"
click at [288, 426] on textarea "Detailed Summary ( optional )" at bounding box center [307, 439] width 478 height 80
type textarea "x"
type textarea "T"
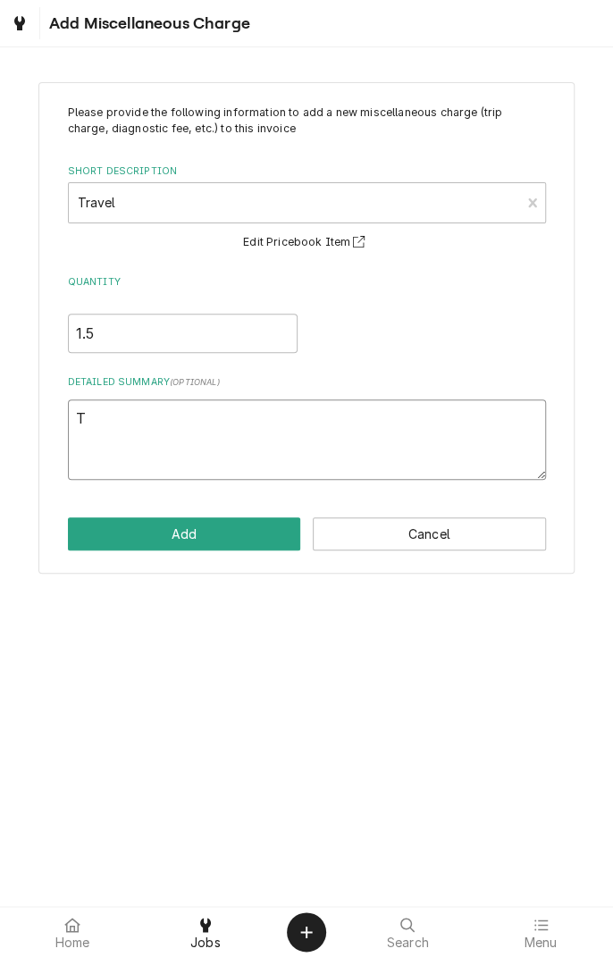
type textarea "x"
type textarea "Tr"
type textarea "x"
type textarea "Tra"
type textarea "x"
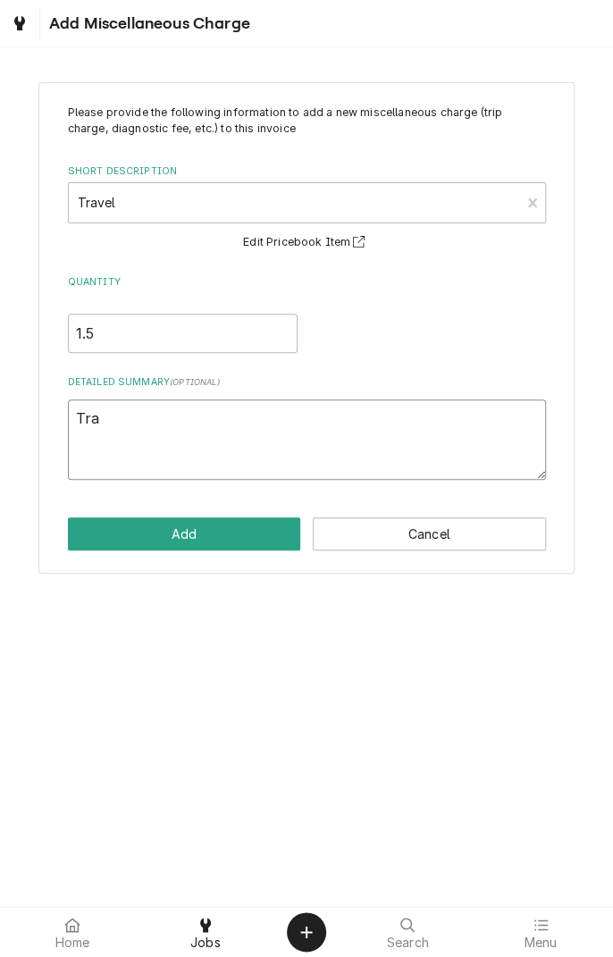
type textarea "Trav"
type textarea "x"
type textarea "Trave"
type textarea "x"
type textarea "Travel"
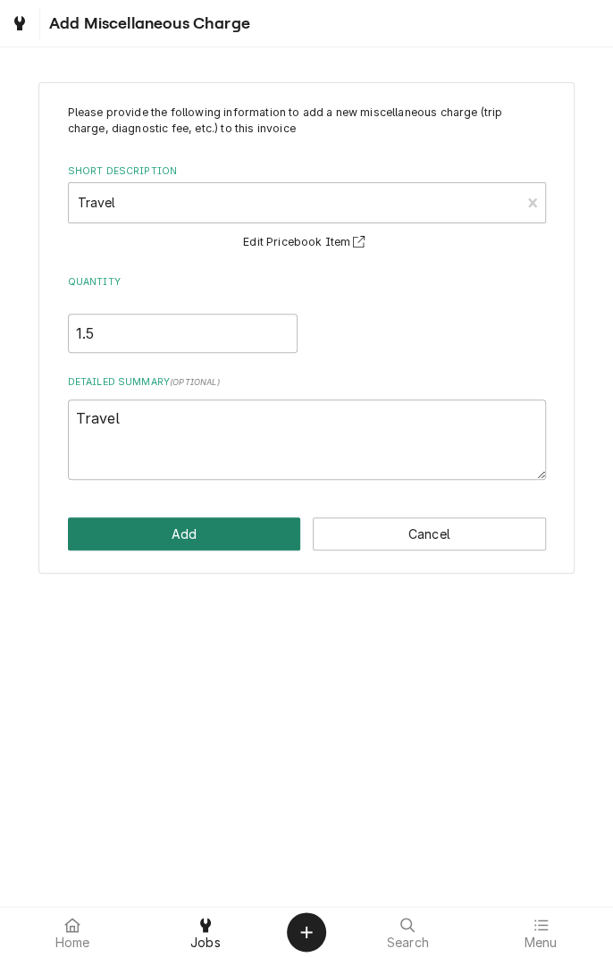
click at [203, 536] on button "Add" at bounding box center [184, 533] width 233 height 33
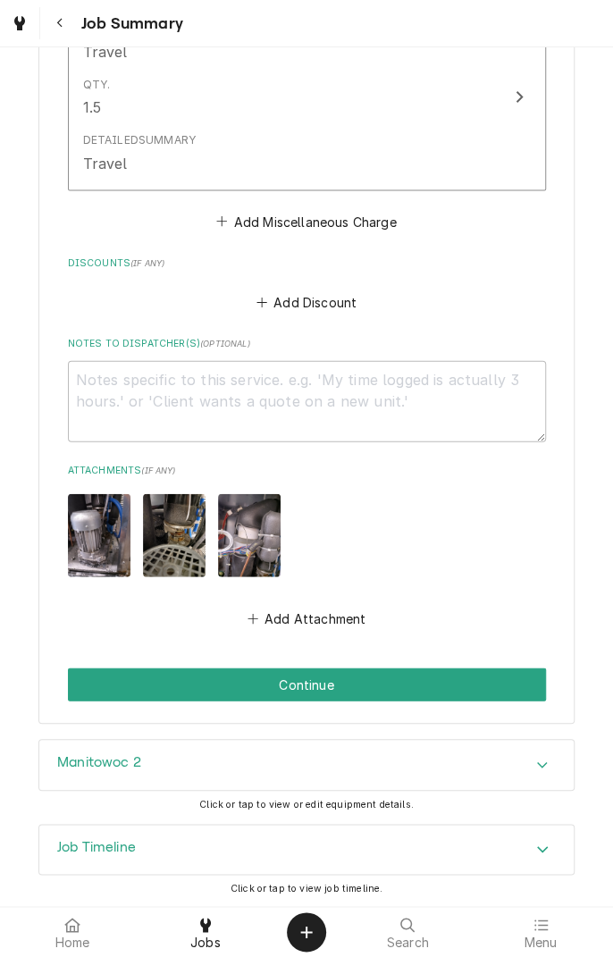
scroll to position [1100, 0]
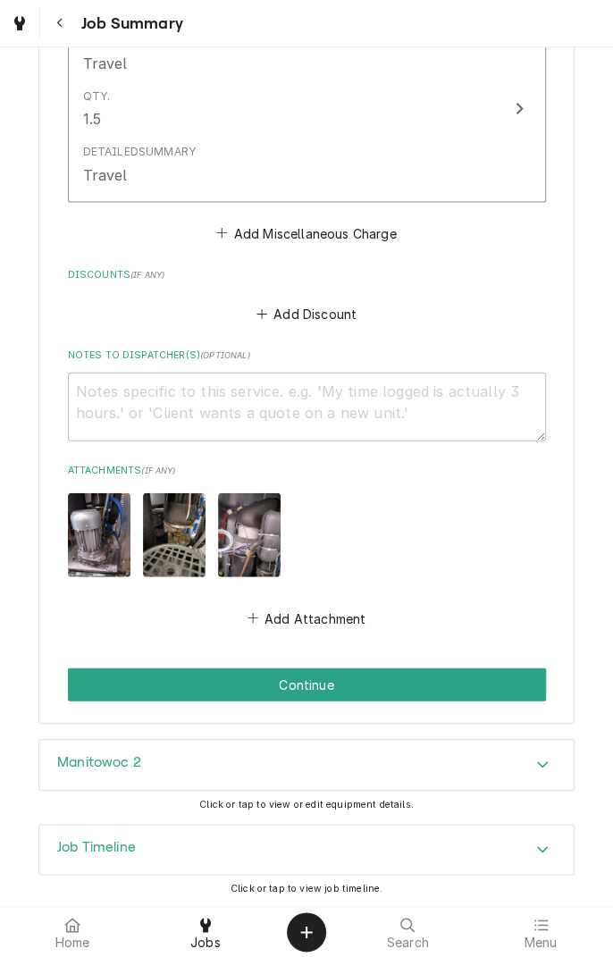
click at [374, 684] on button "Continue" at bounding box center [307, 683] width 478 height 33
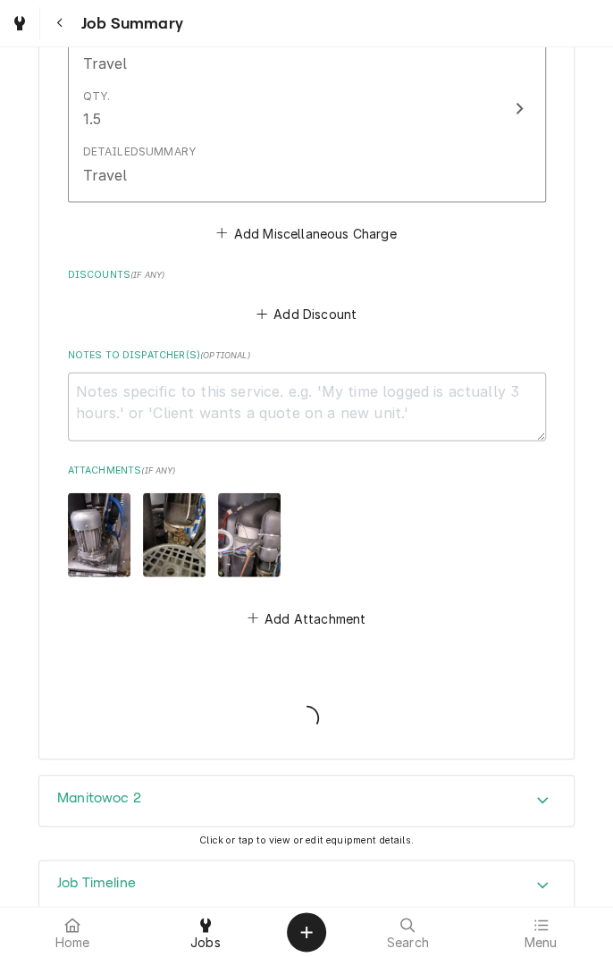
type textarea "x"
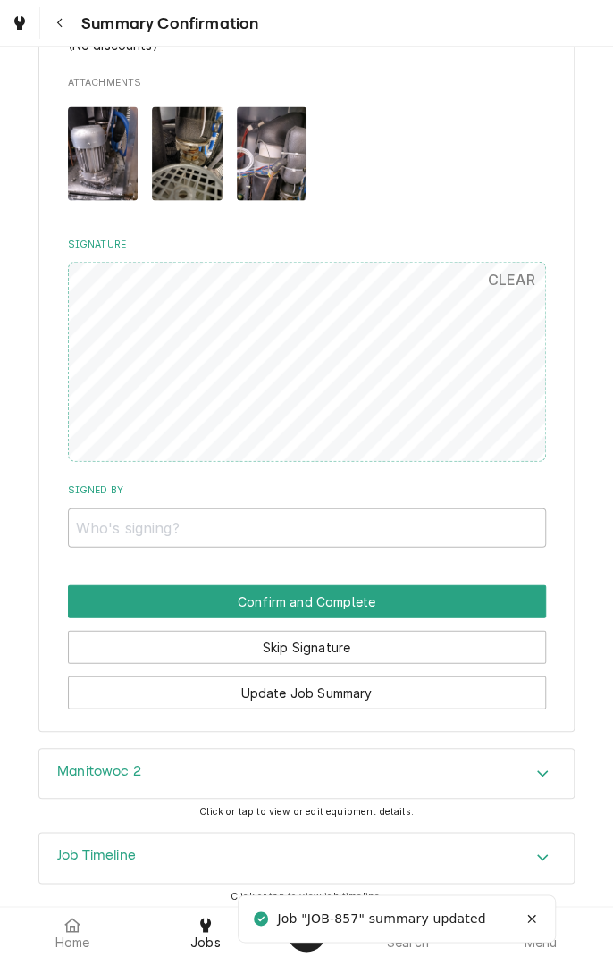
scroll to position [1166, 0]
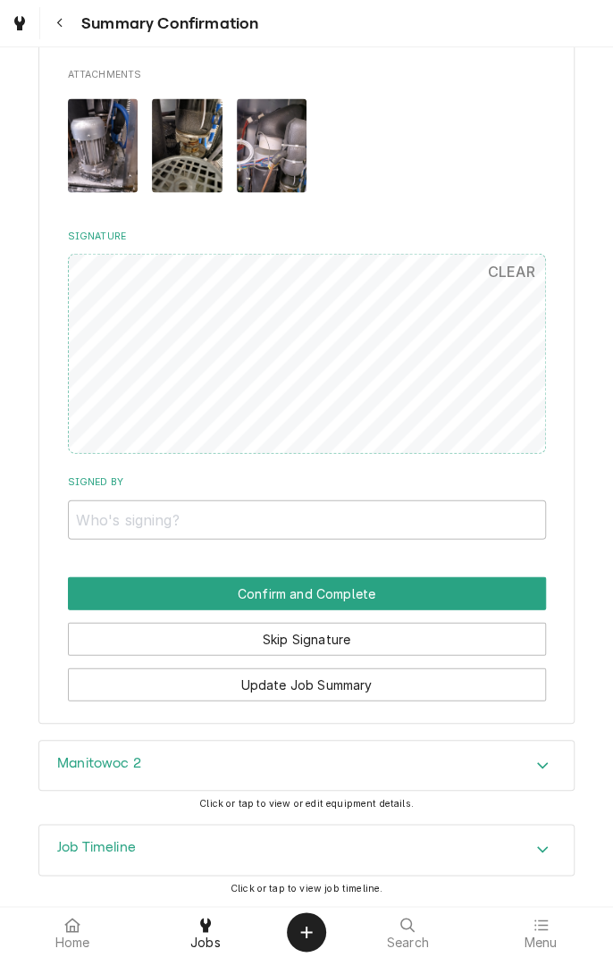
click at [611, 956] on div "Home Jobs Search Menu" at bounding box center [306, 932] width 613 height 50
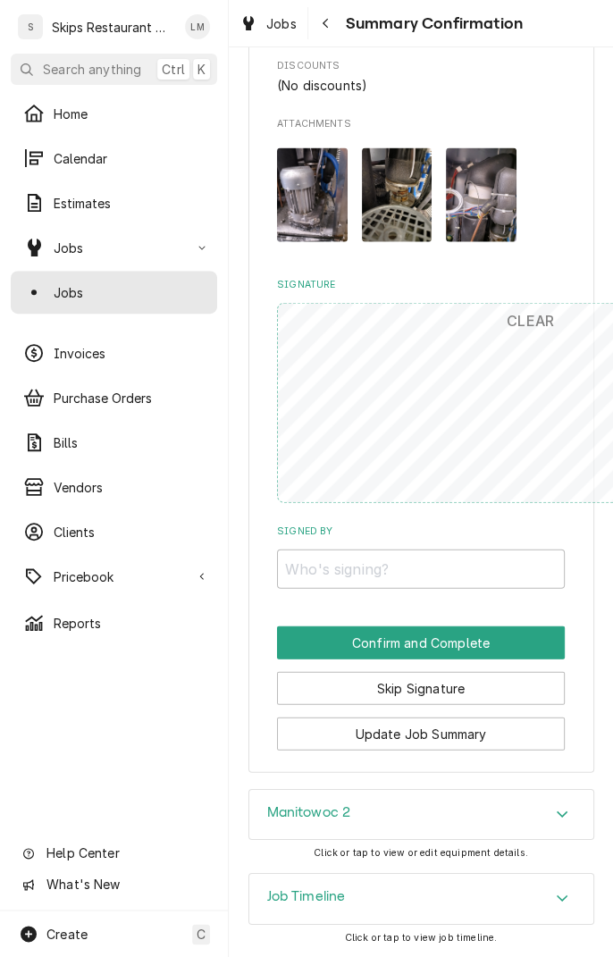
scroll to position [1115, 0]
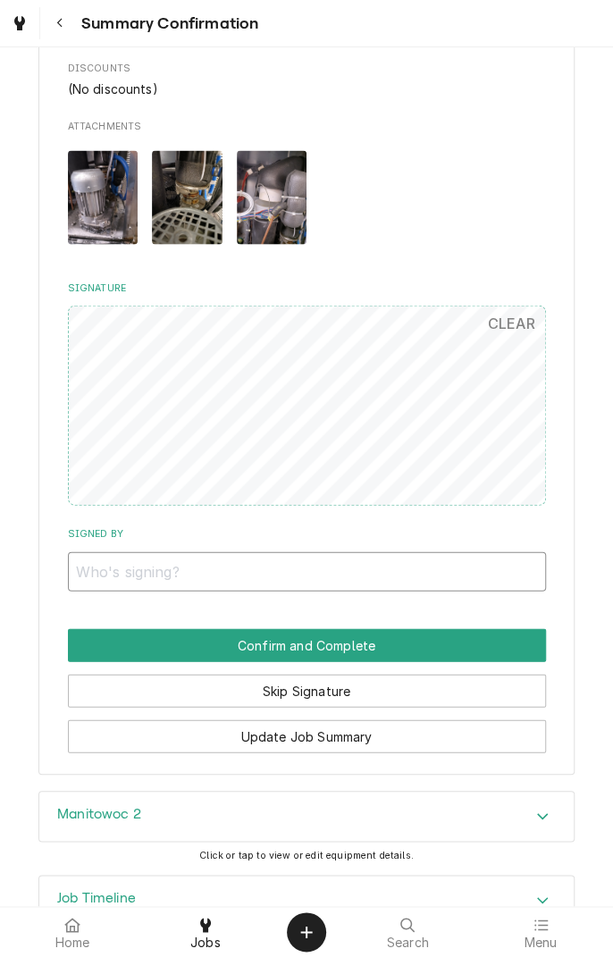
click at [304, 574] on input "Signed By" at bounding box center [307, 570] width 478 height 39
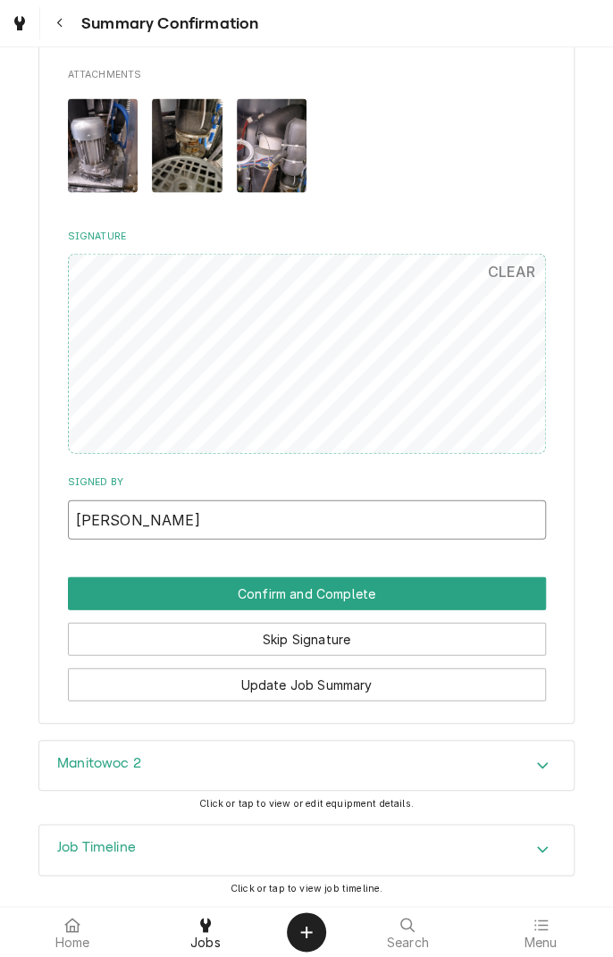
type input "[PERSON_NAME]"
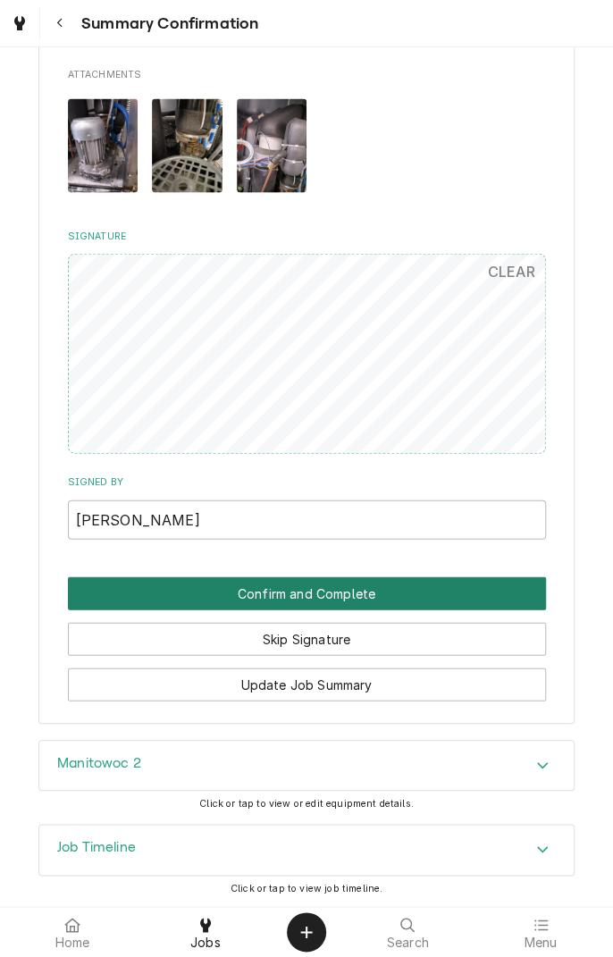
click at [376, 592] on button "Confirm and Complete" at bounding box center [307, 593] width 478 height 33
